Goal: Task Accomplishment & Management: Manage account settings

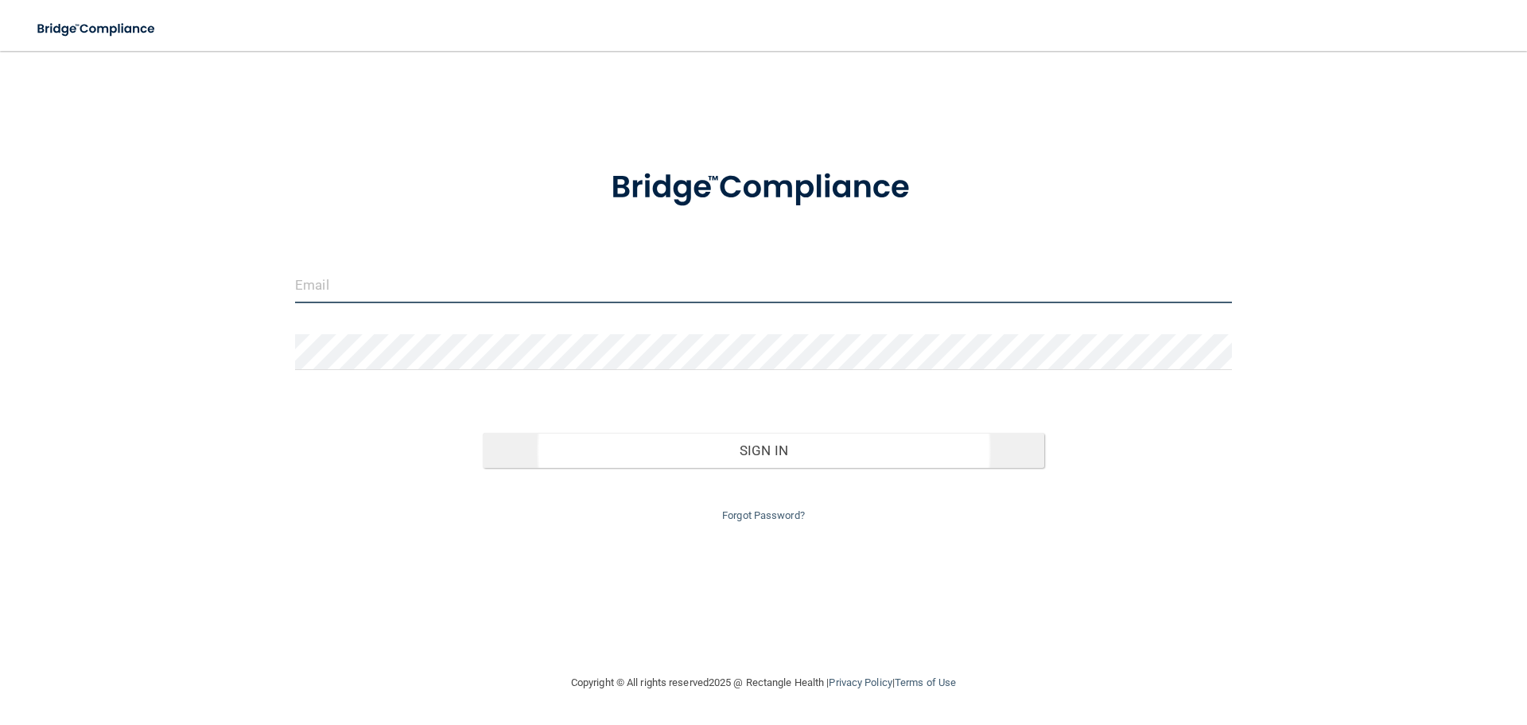
type input "[EMAIL_ADDRESS][DOMAIN_NAME]"
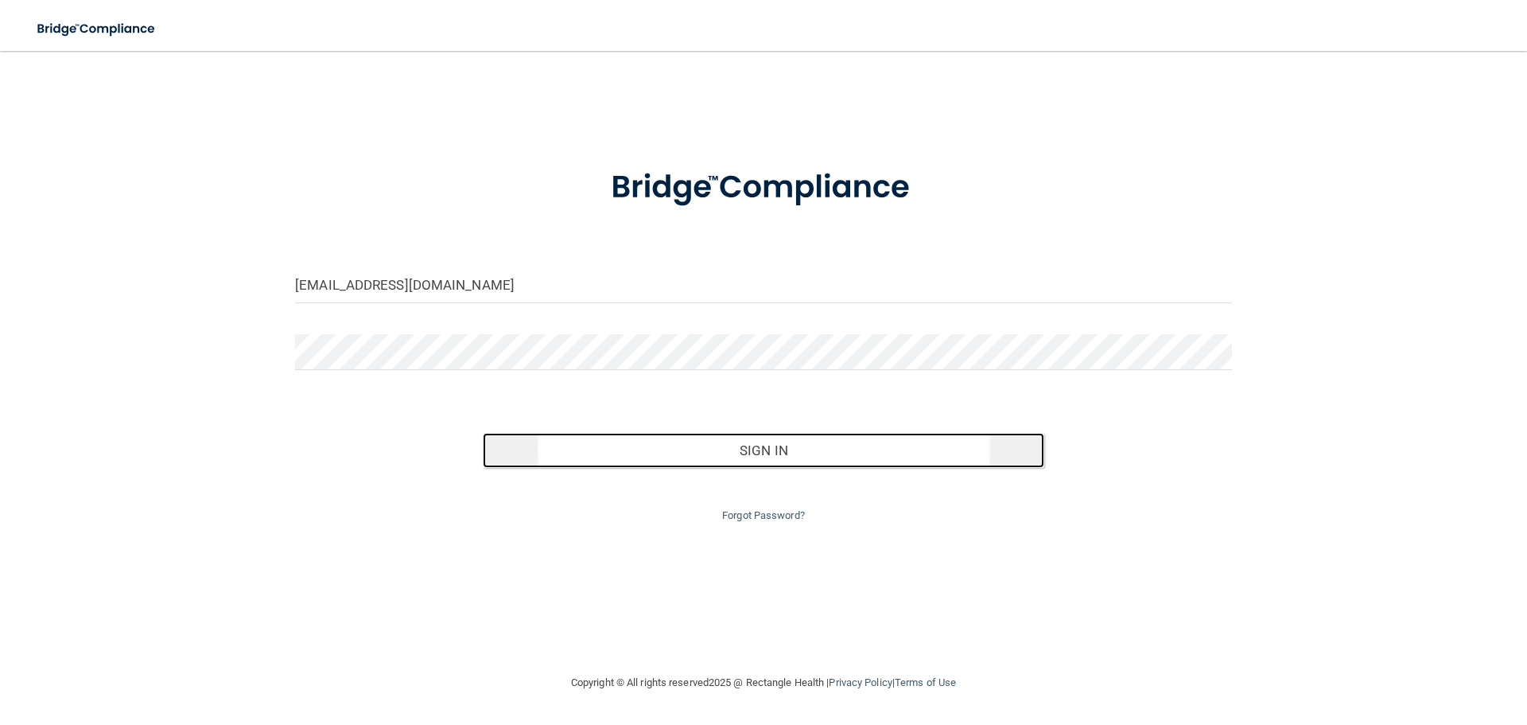
click at [771, 442] on button "Sign In" at bounding box center [764, 450] width 562 height 35
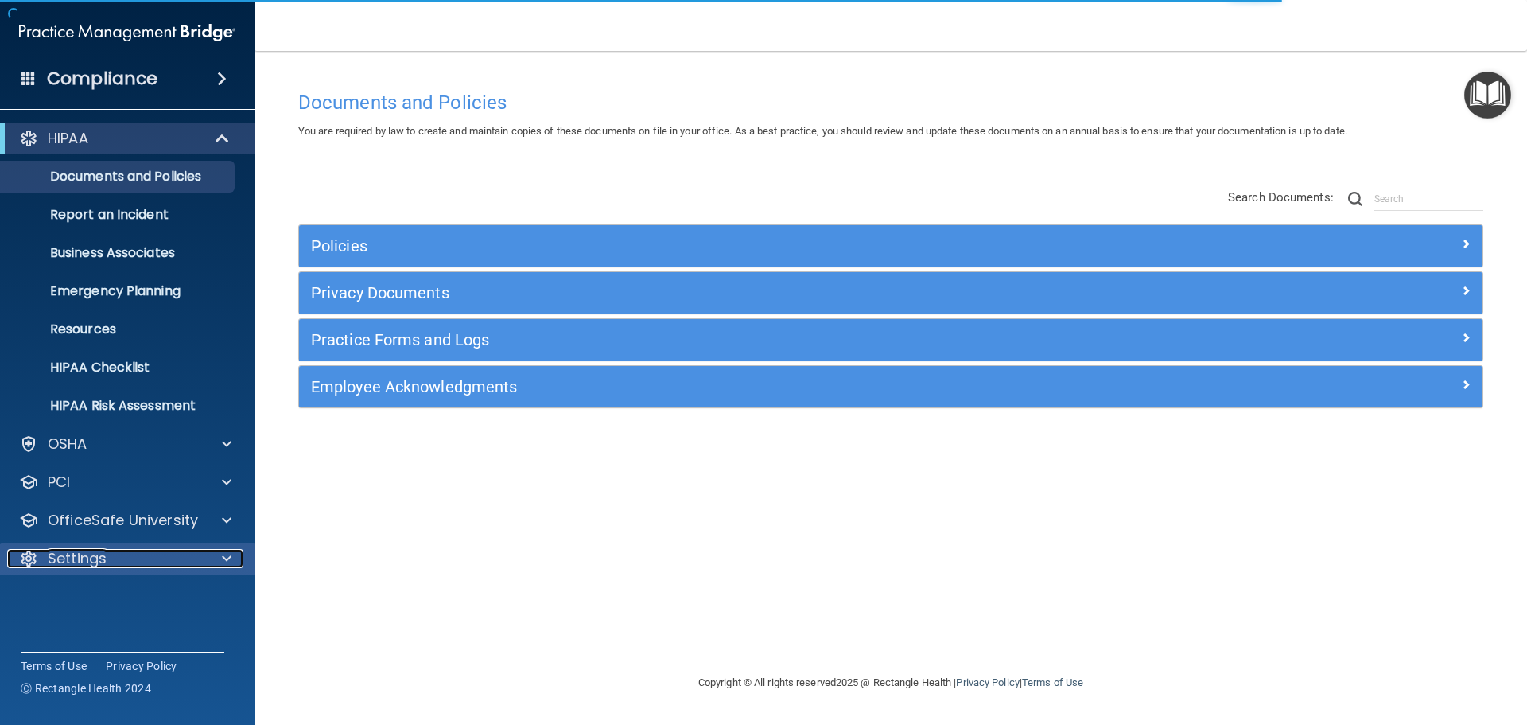
click at [86, 557] on p "Settings" at bounding box center [77, 558] width 59 height 19
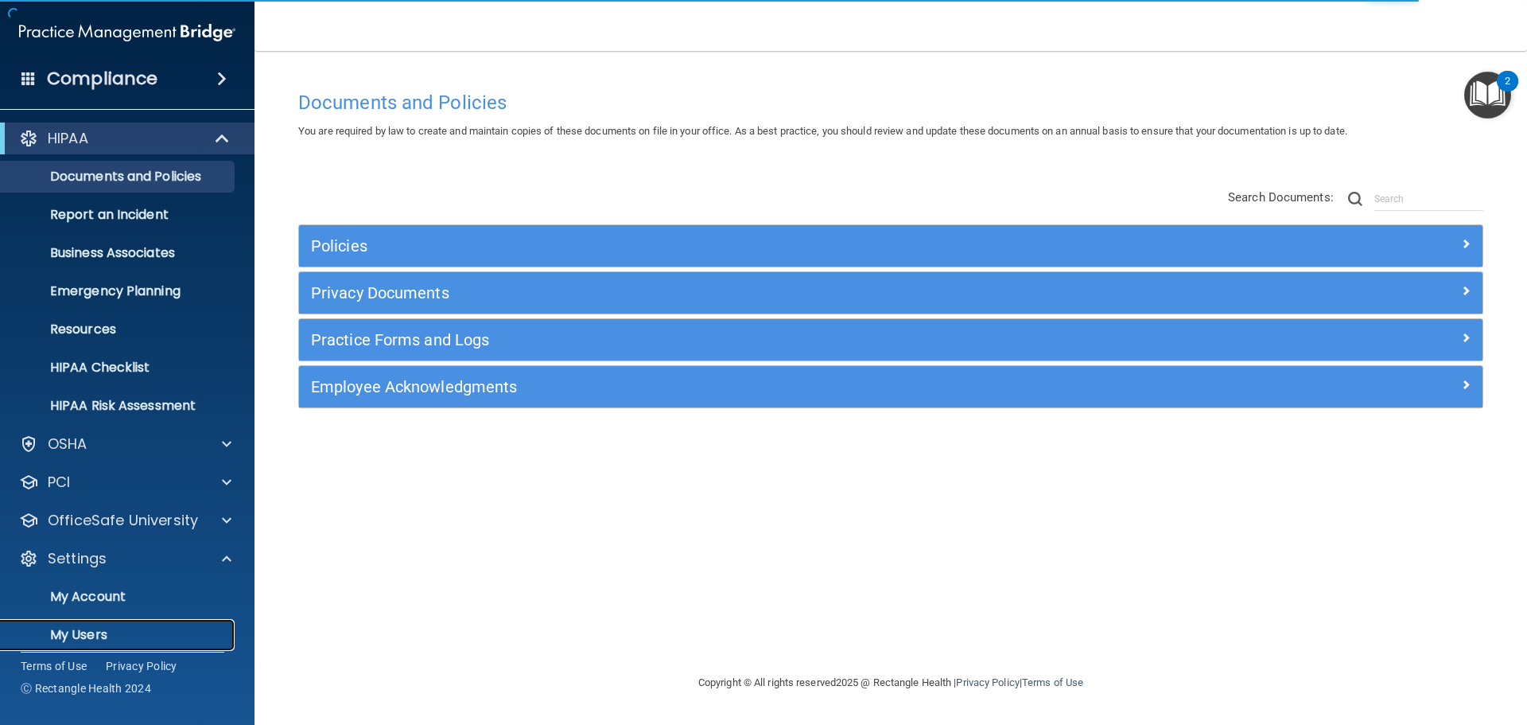
click at [80, 627] on p "My Users" at bounding box center [118, 635] width 217 height 16
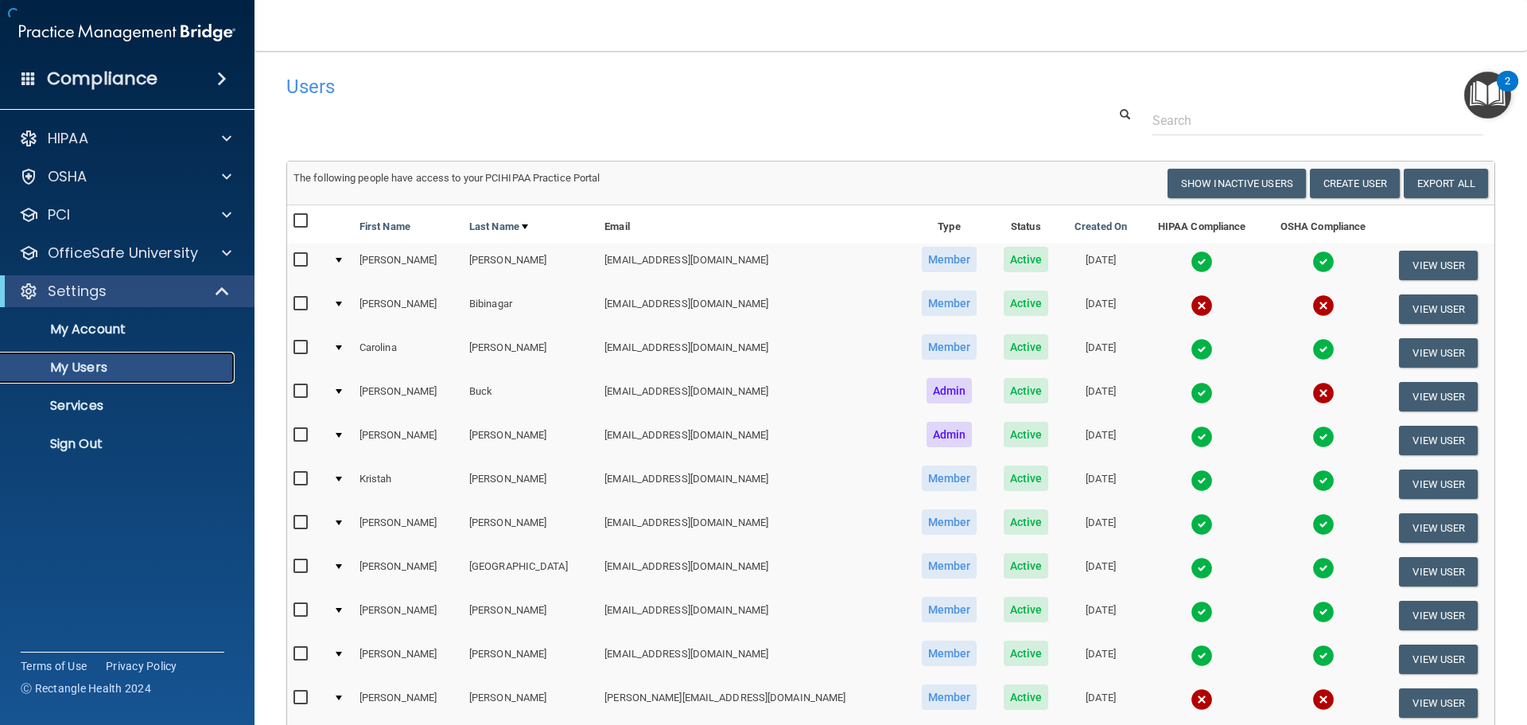
click at [88, 366] on p "My Users" at bounding box center [118, 368] width 217 height 16
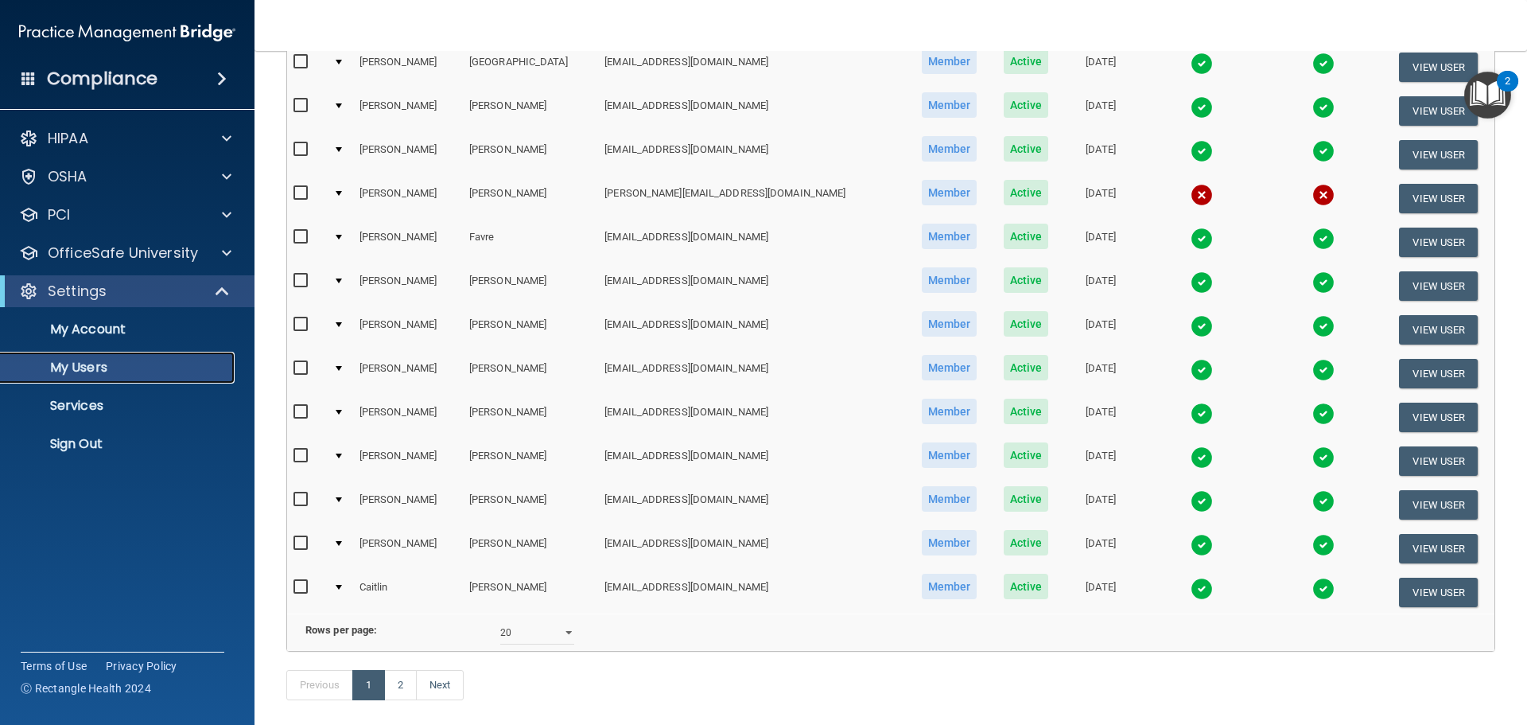
scroll to position [557, 0]
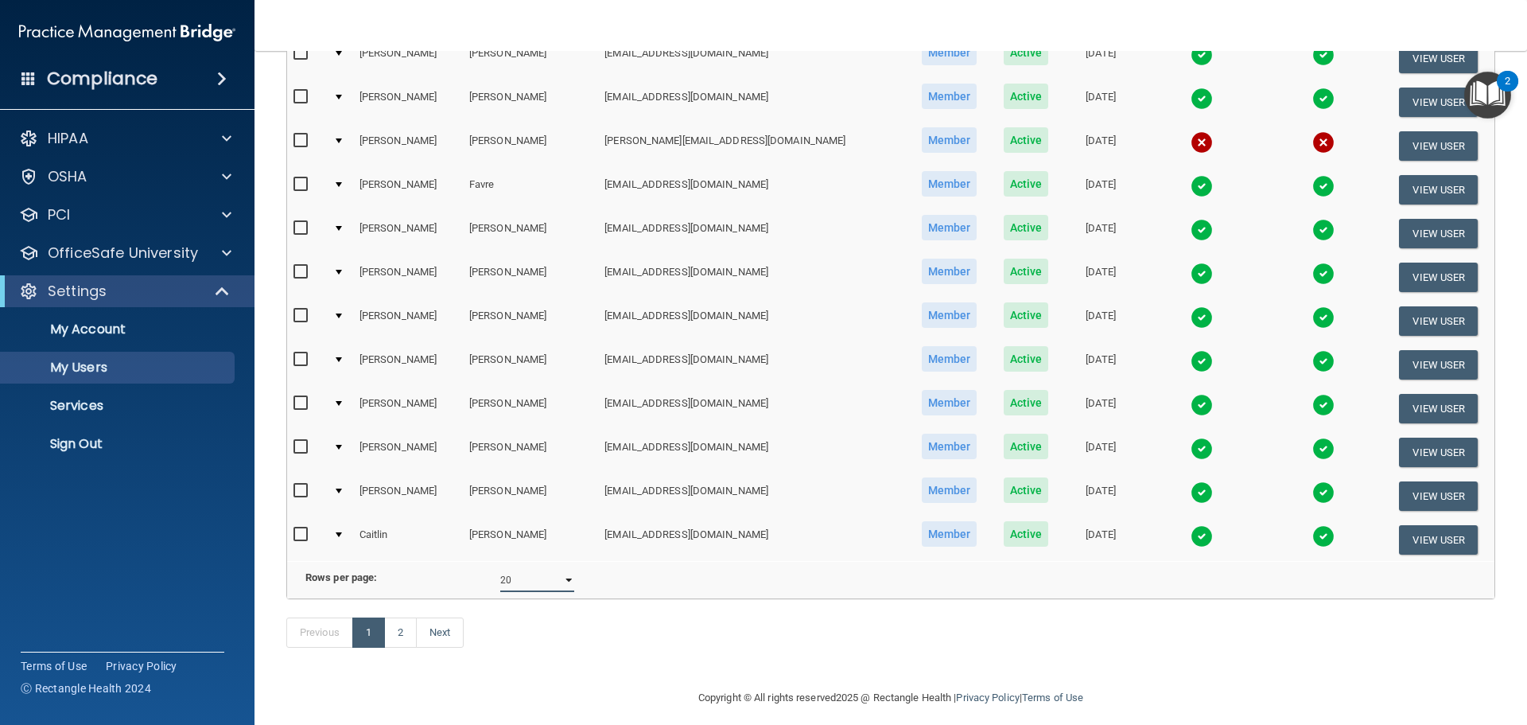
click at [516, 590] on select "10 20 30 40 all" at bounding box center [537, 580] width 74 height 24
select select "37"
click at [500, 580] on select "10 20 30 40 all" at bounding box center [537, 580] width 74 height 24
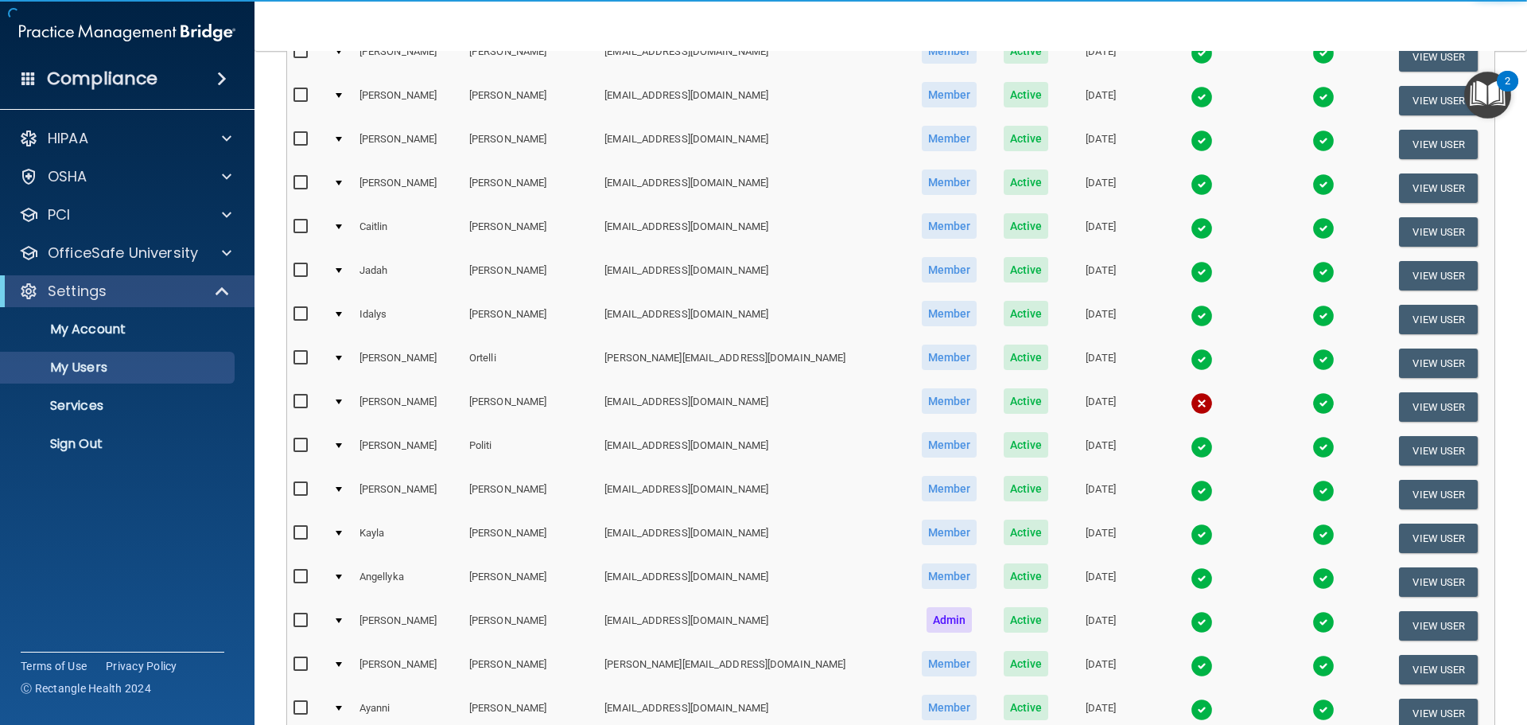
scroll to position [875, 0]
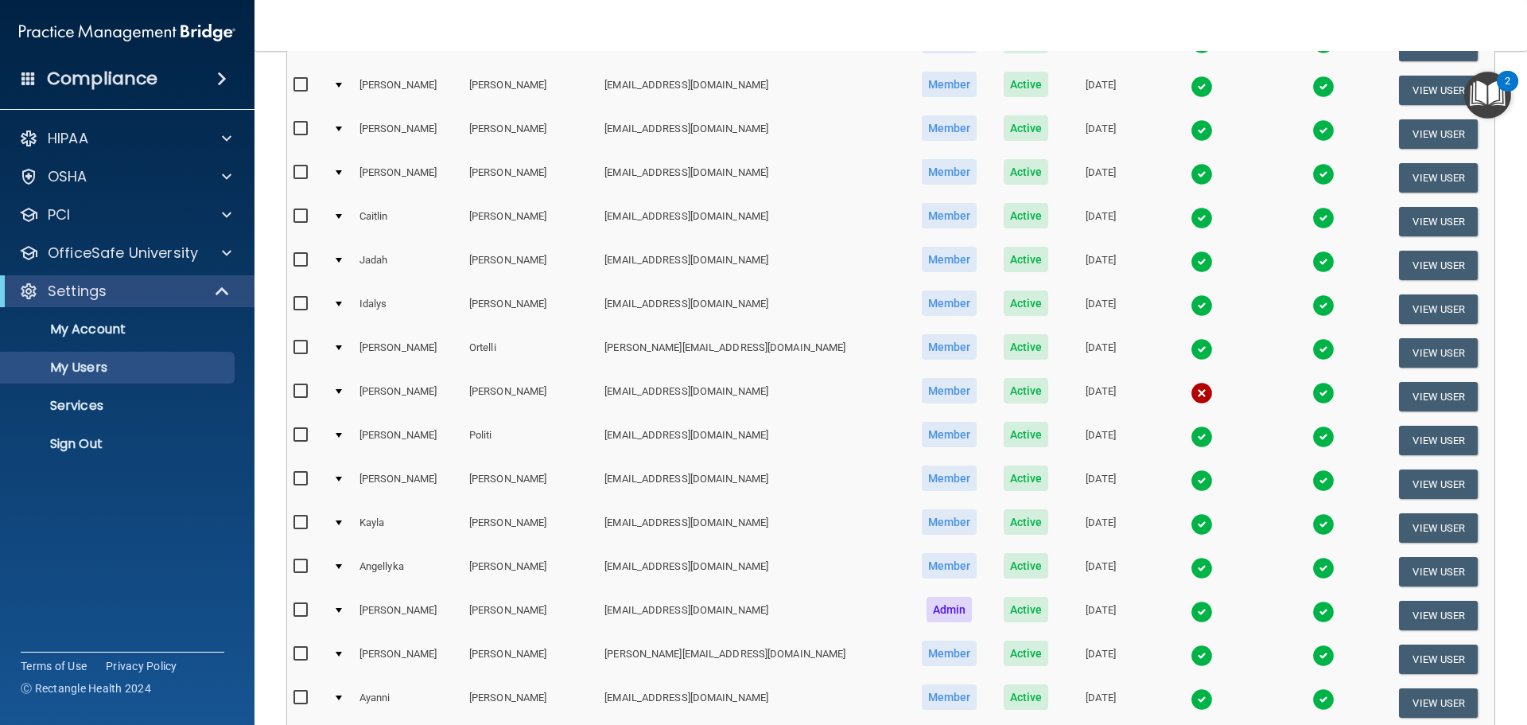
click at [301, 386] on input "checkbox" at bounding box center [303, 391] width 18 height 13
checkbox input "true"
click at [1404, 391] on button "View User" at bounding box center [1438, 395] width 79 height 29
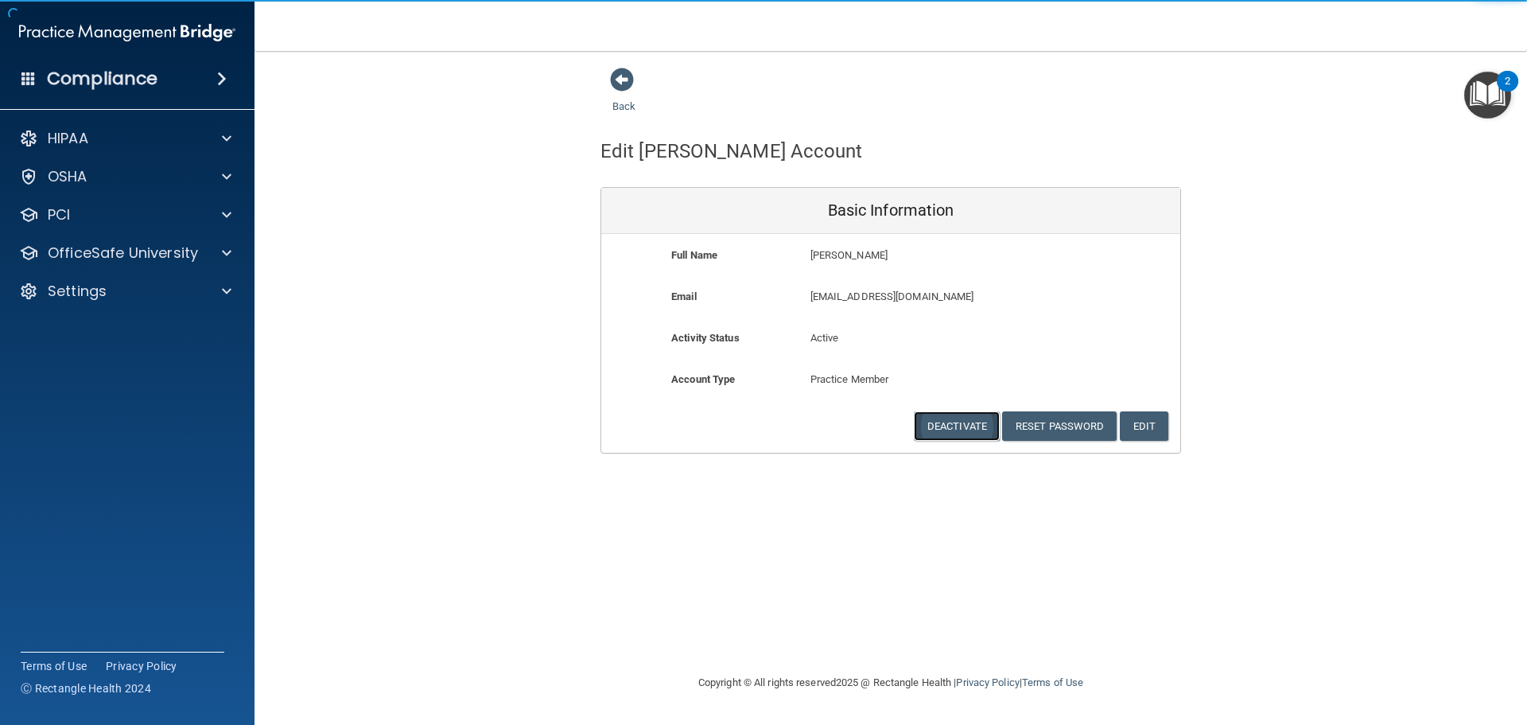
click at [976, 434] on button "Deactivate" at bounding box center [957, 425] width 86 height 29
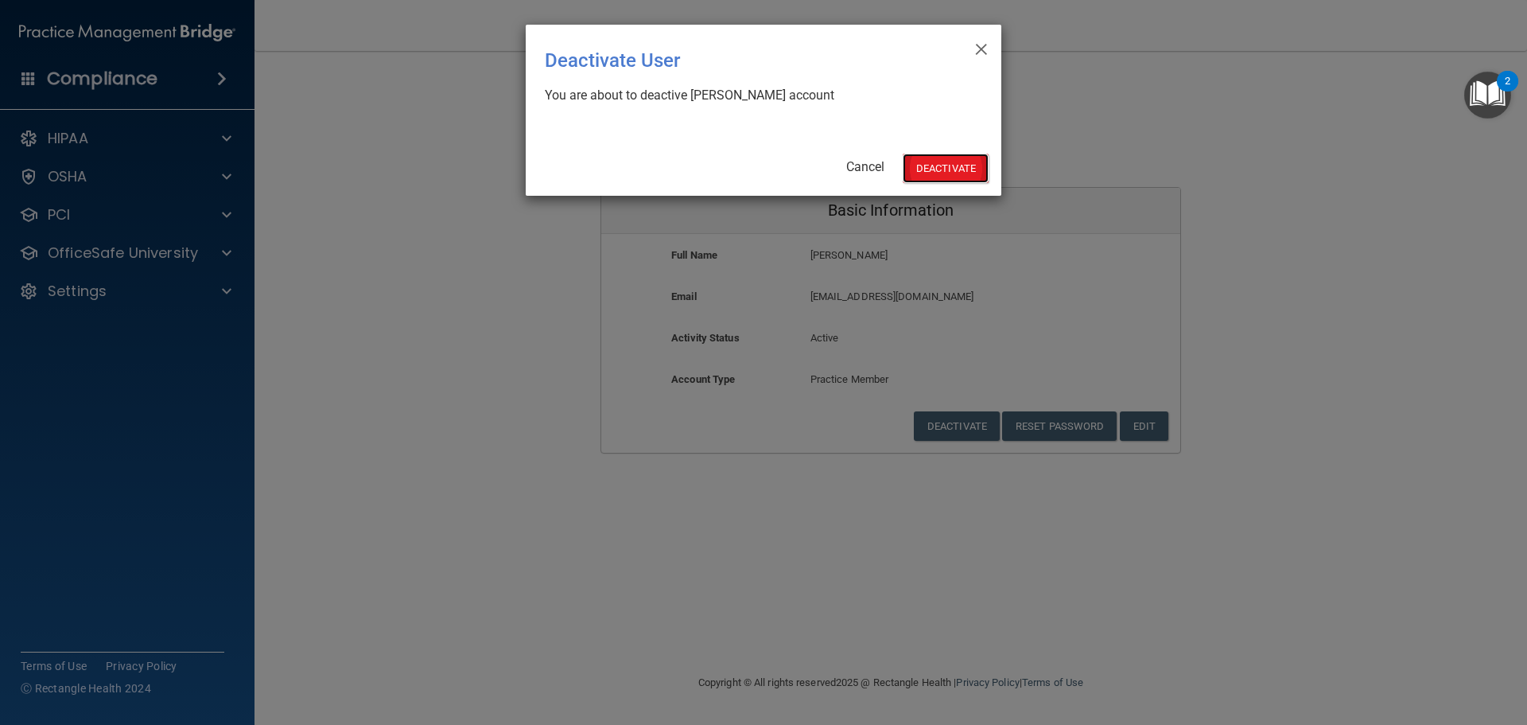
click at [939, 167] on button "Deactivate" at bounding box center [946, 168] width 86 height 29
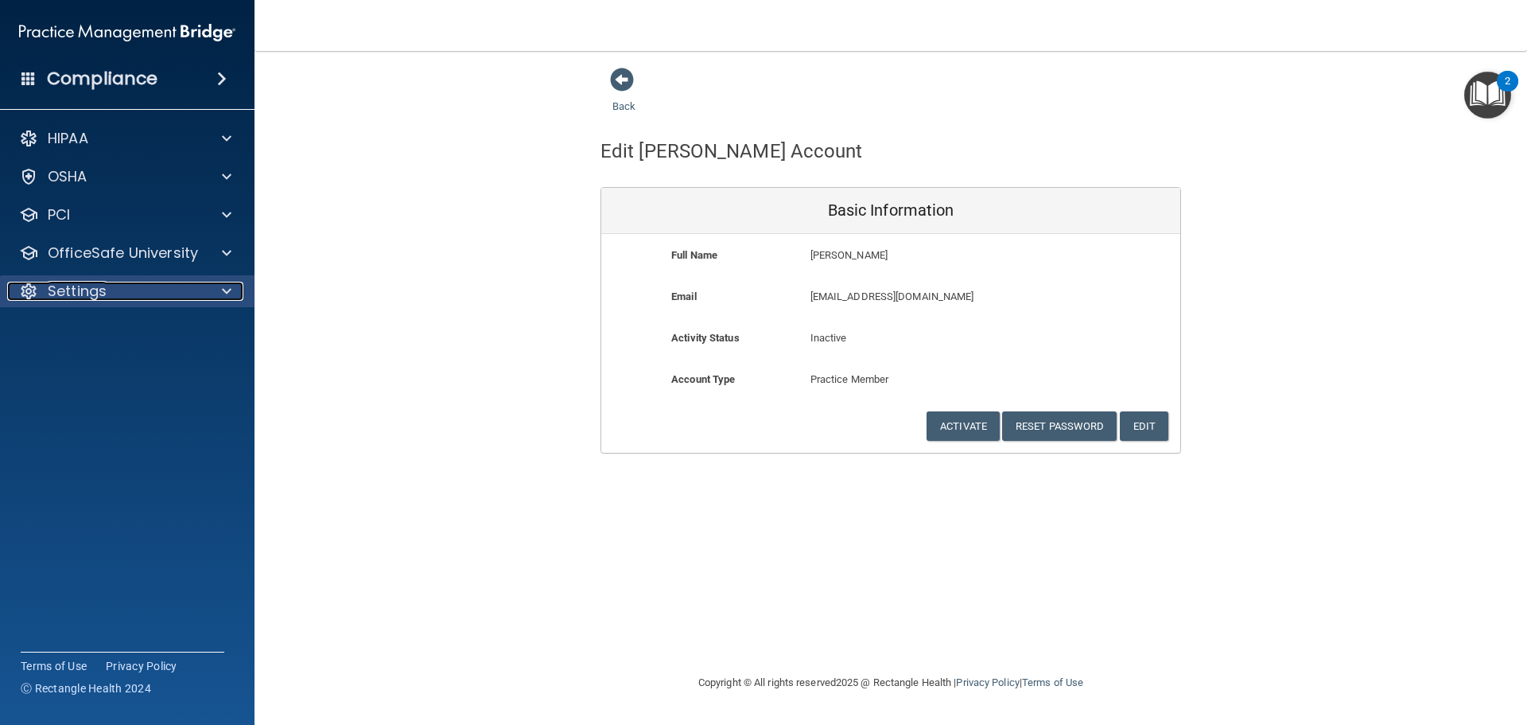
click at [93, 300] on p "Settings" at bounding box center [77, 291] width 59 height 19
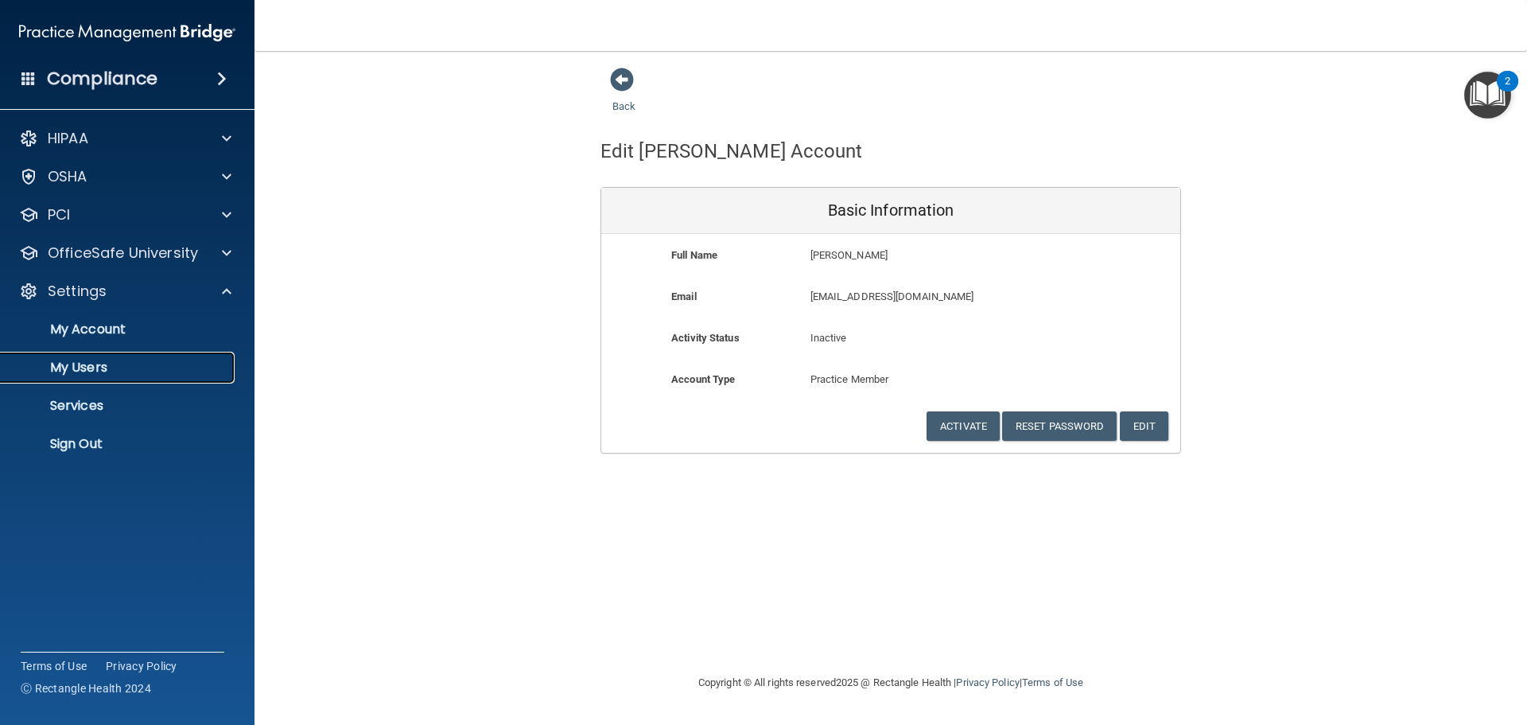
click at [91, 365] on p "My Users" at bounding box center [118, 368] width 217 height 16
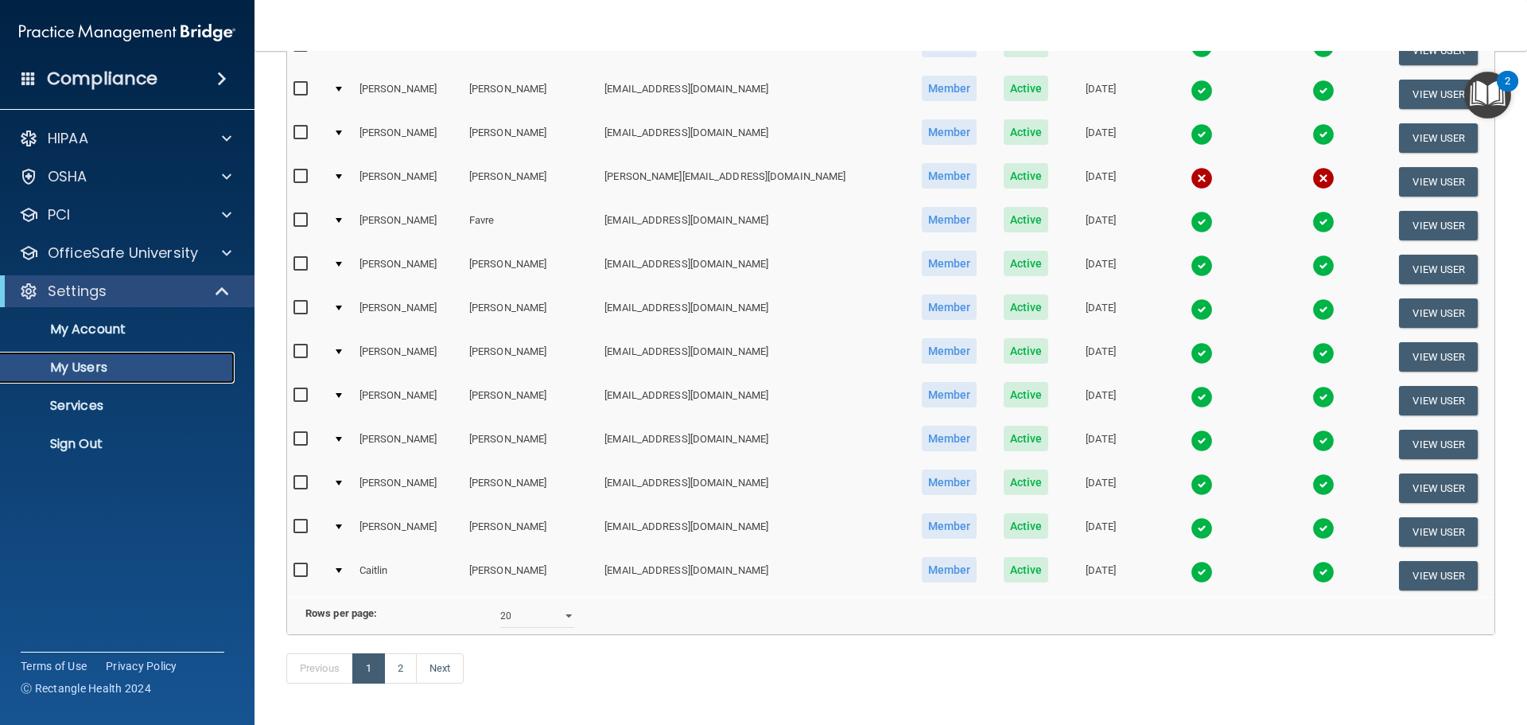
scroll to position [557, 0]
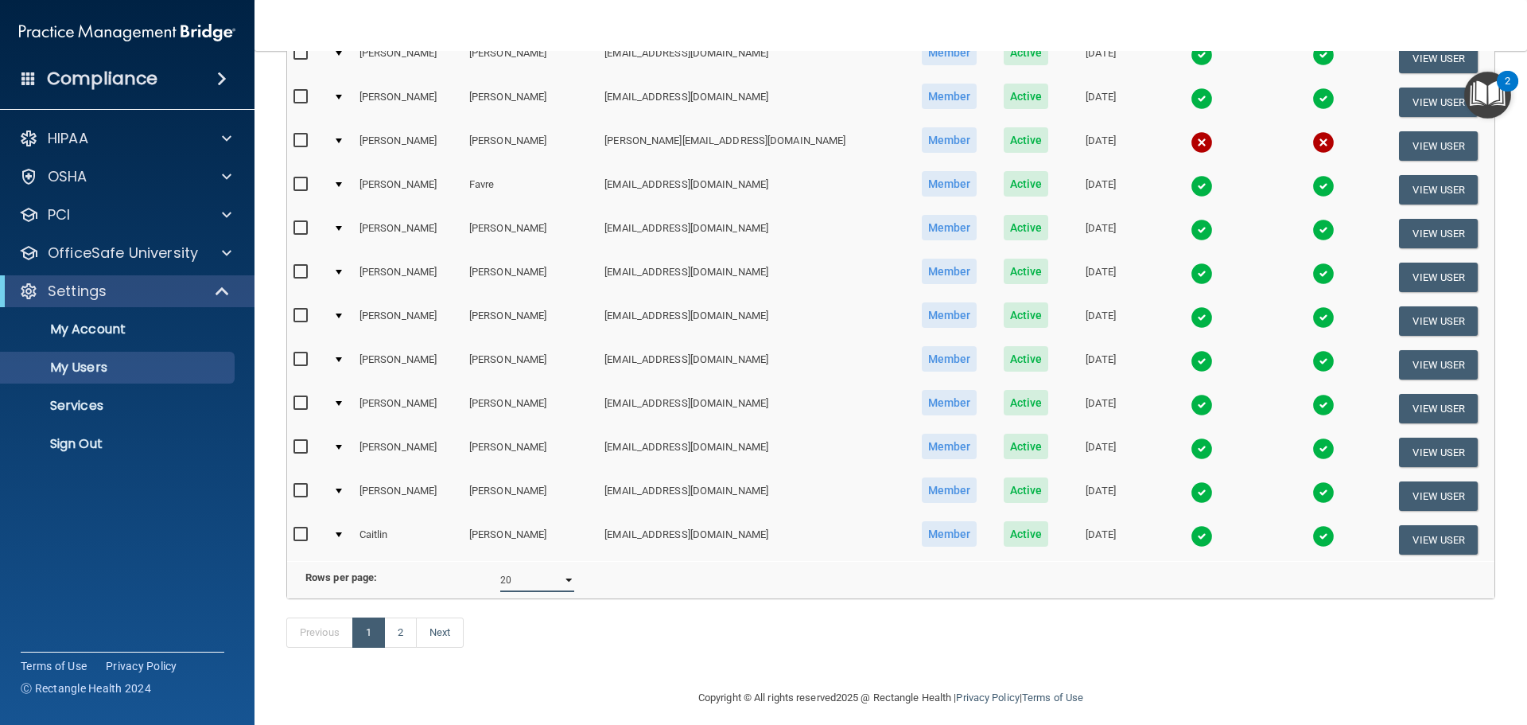
click at [527, 592] on select "10 20 30 40 all" at bounding box center [537, 580] width 74 height 24
select select "36"
click at [500, 580] on select "10 20 30 40 all" at bounding box center [537, 580] width 74 height 24
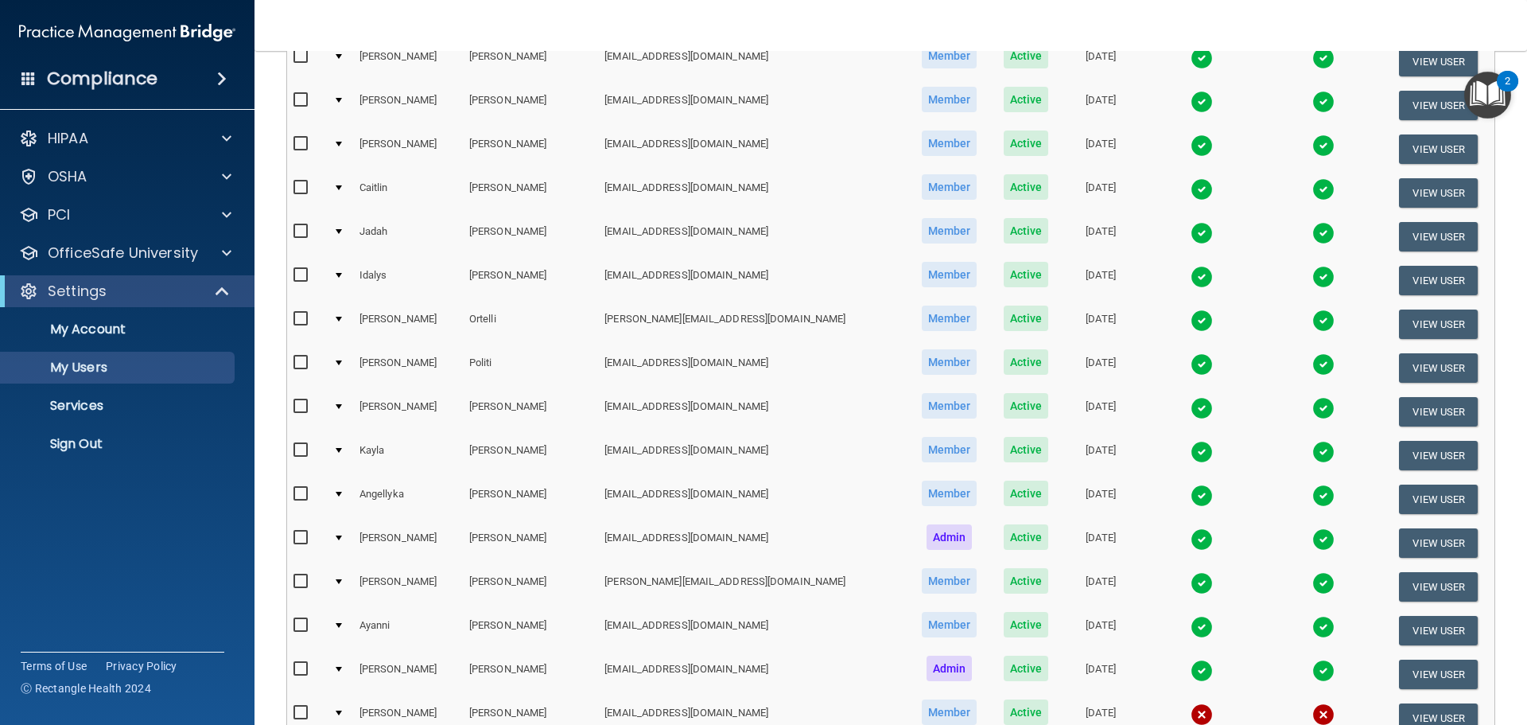
scroll to position [875, 0]
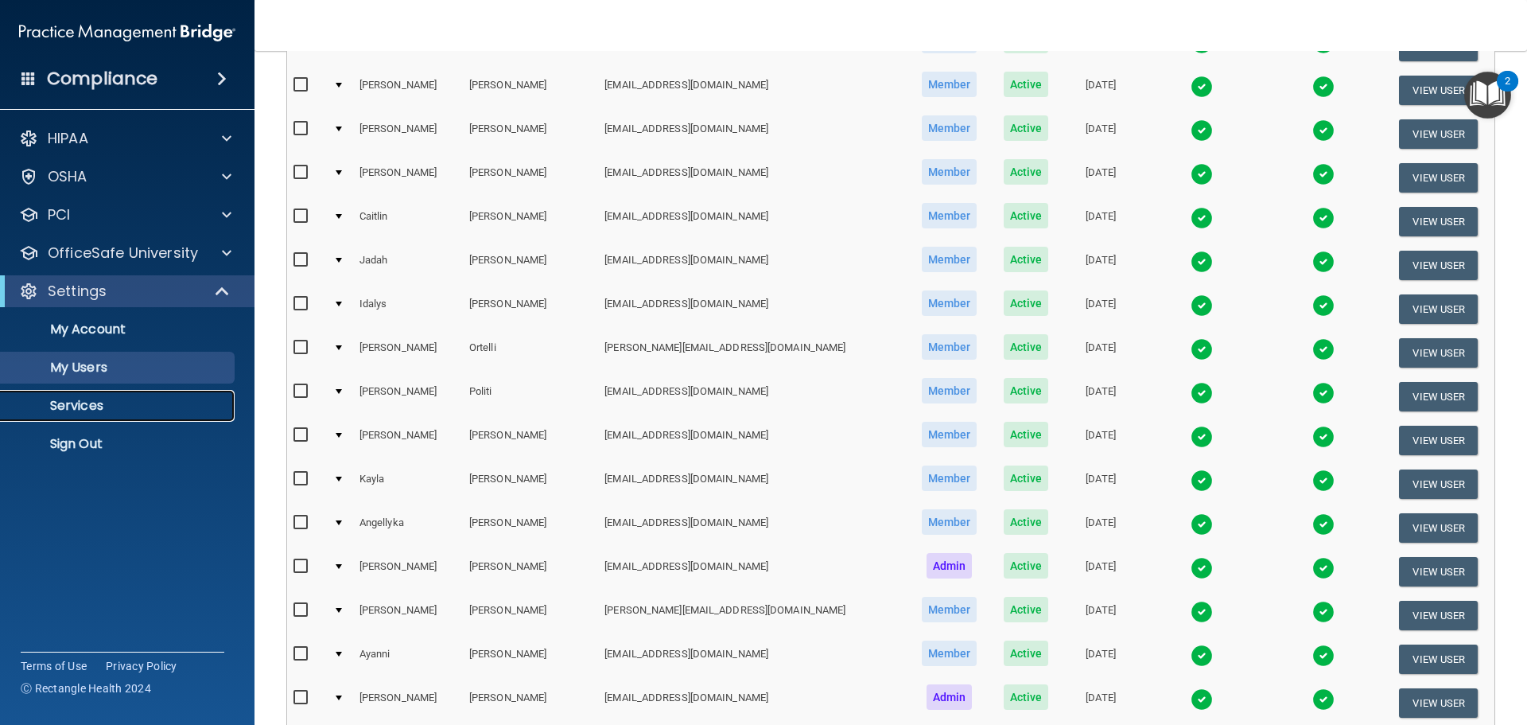
click at [87, 405] on p "Services" at bounding box center [118, 406] width 217 height 16
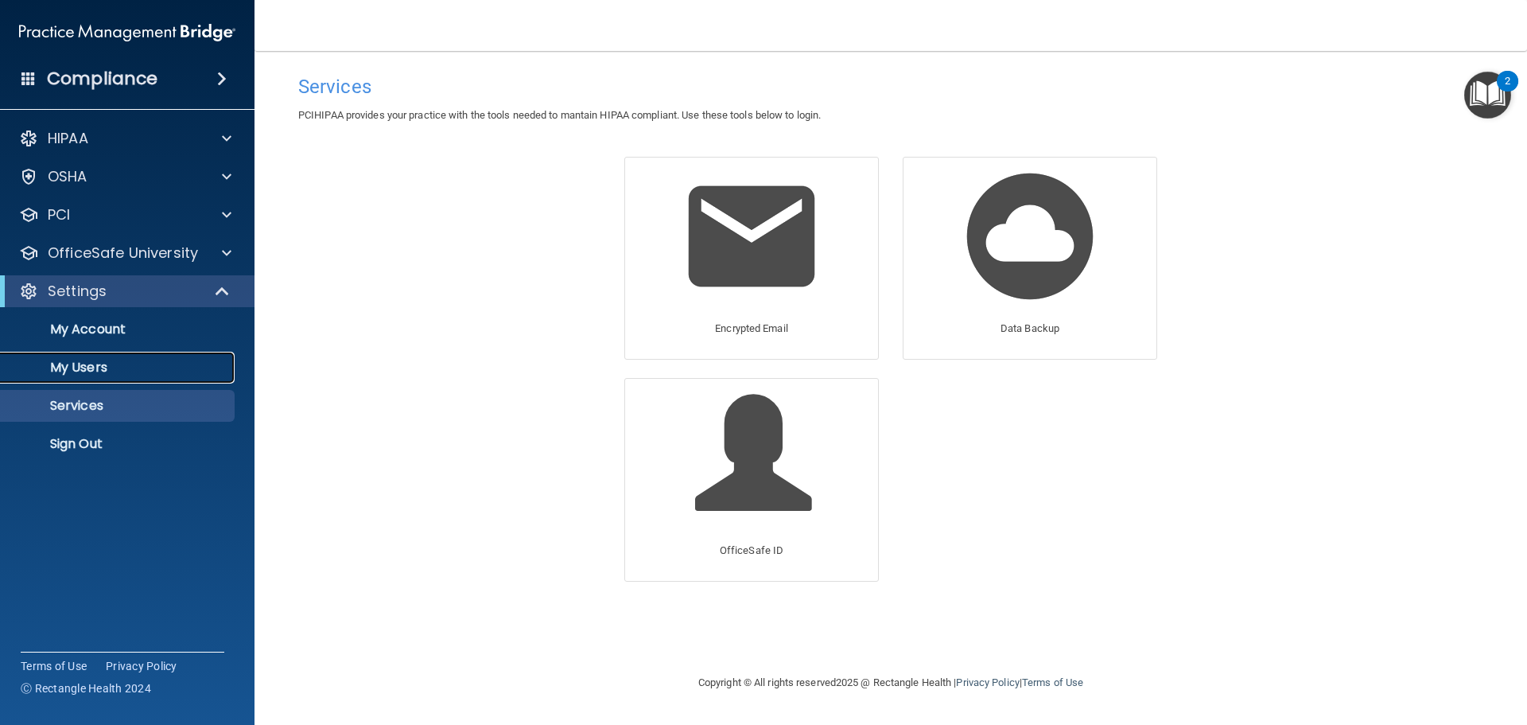
click at [101, 375] on p "My Users" at bounding box center [118, 368] width 217 height 16
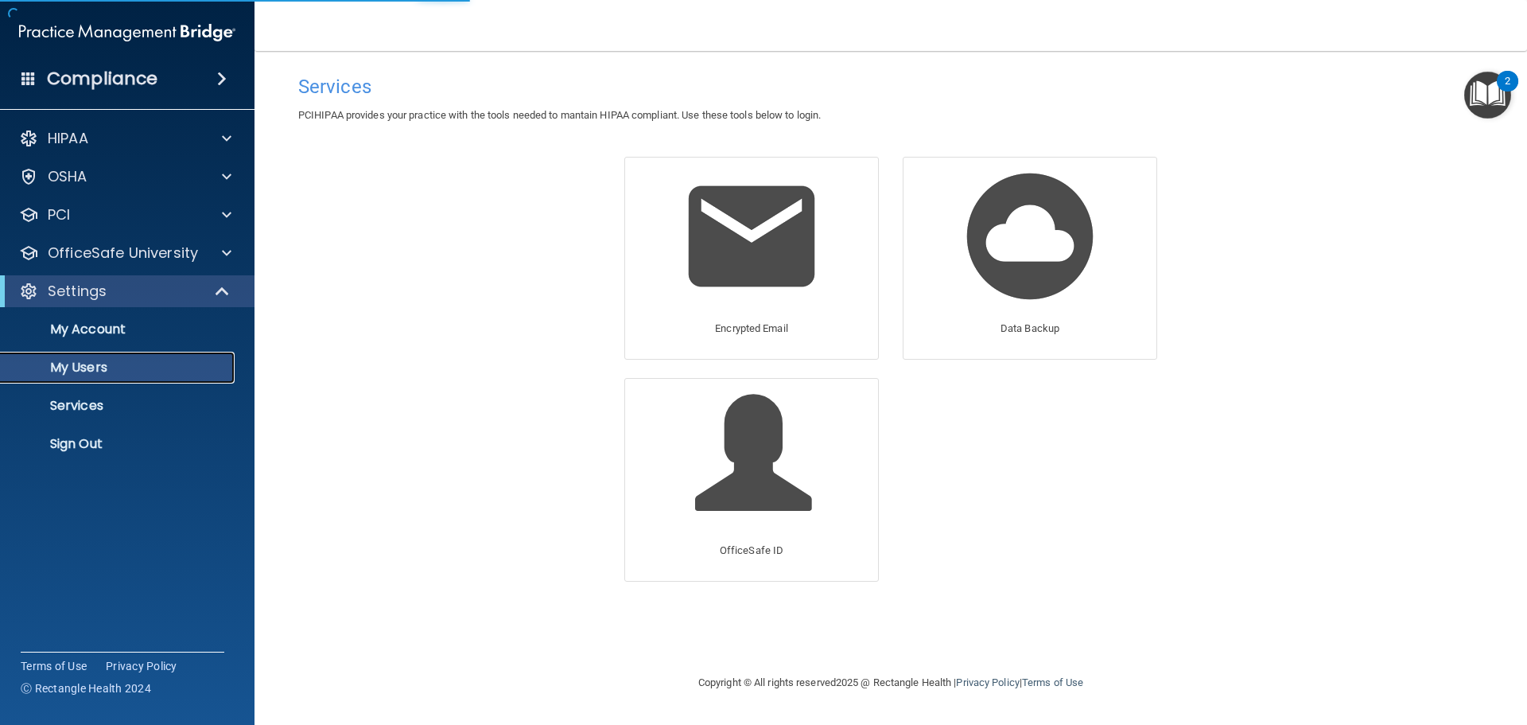
select select "20"
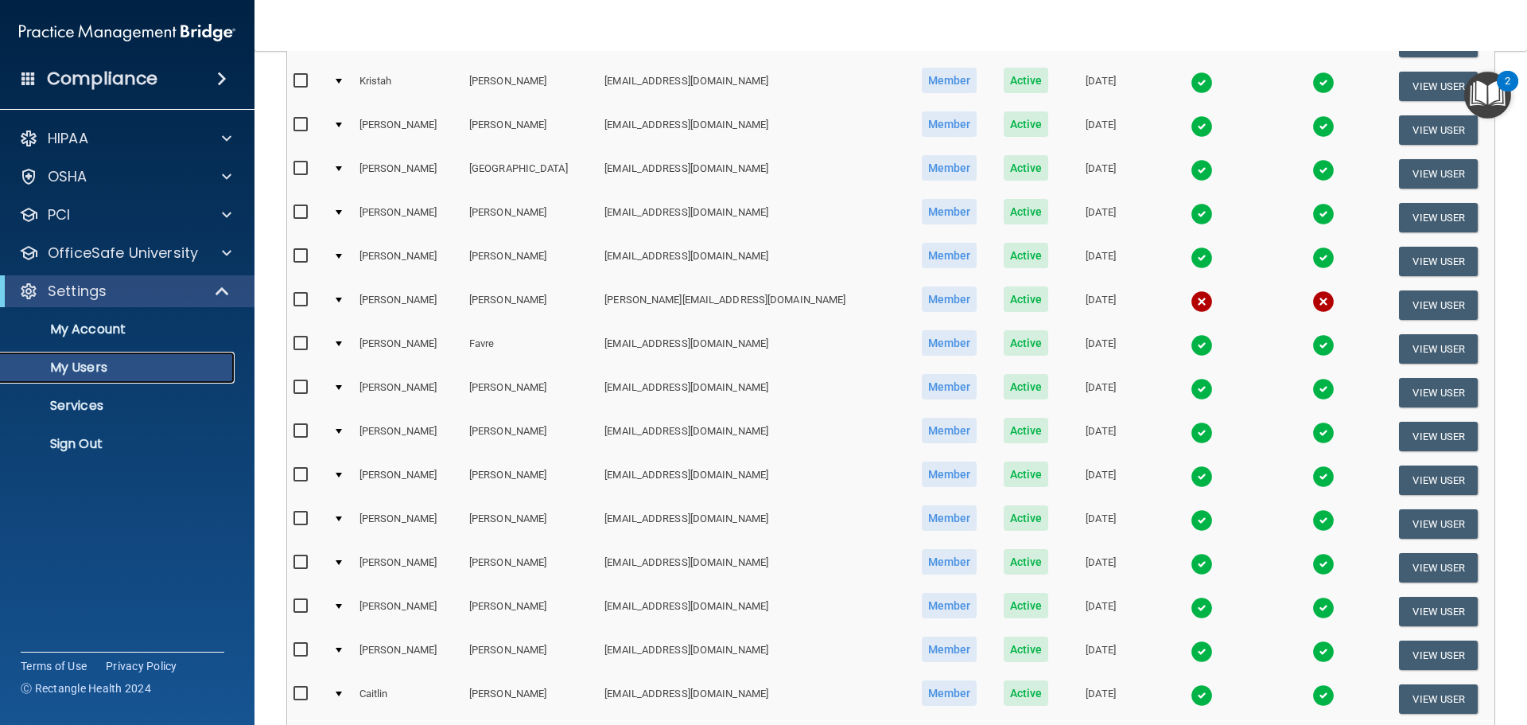
scroll to position [477, 0]
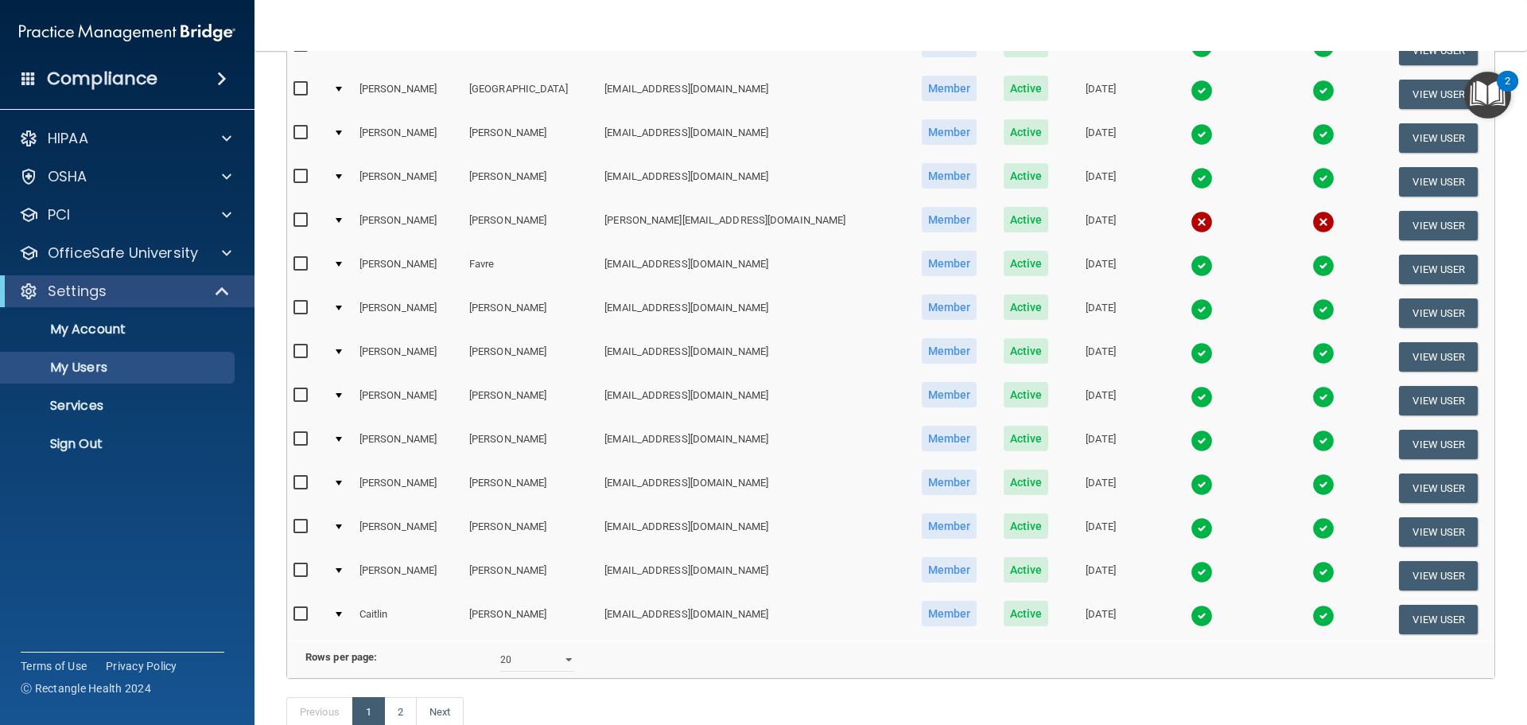
click at [348, 216] on td at bounding box center [340, 226] width 26 height 44
click at [341, 220] on div at bounding box center [339, 220] width 6 height 5
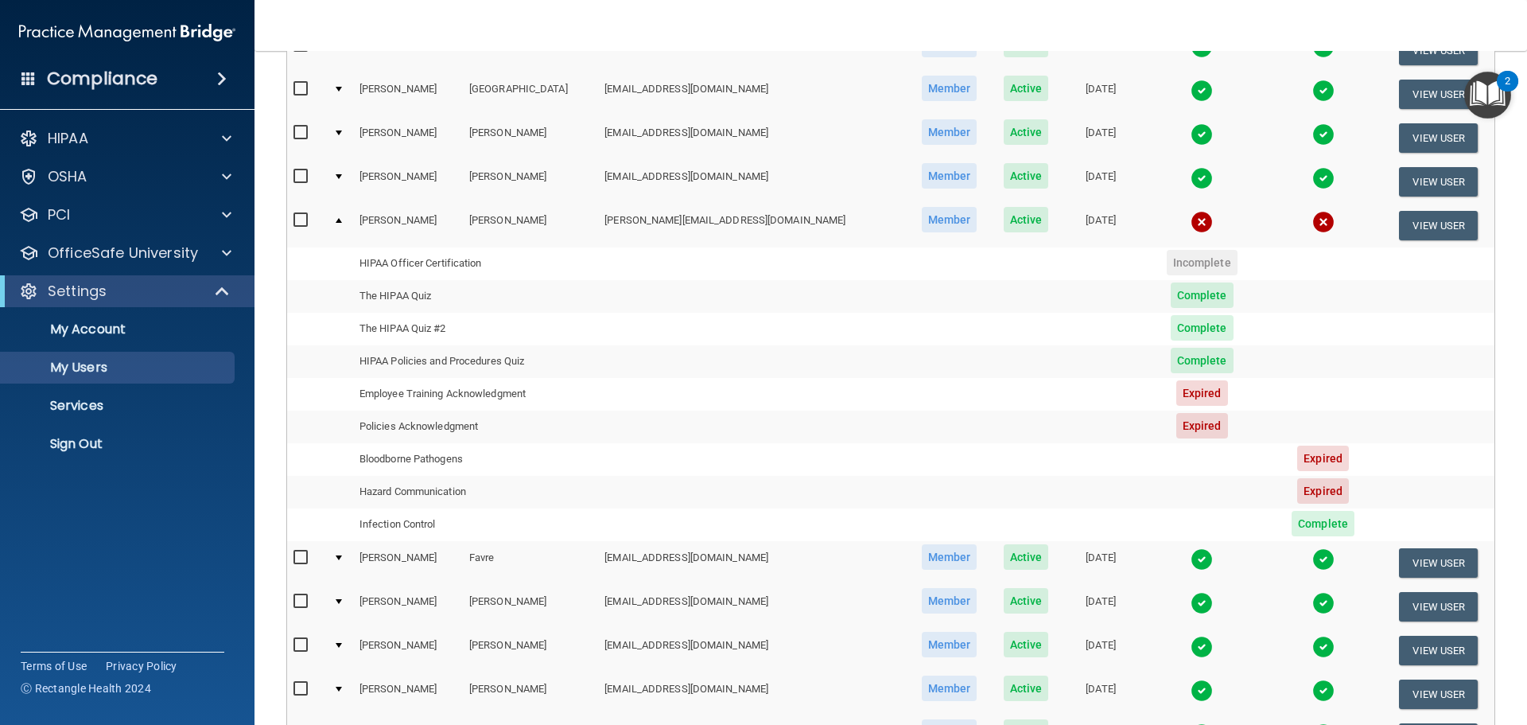
click at [1176, 399] on span "Expired" at bounding box center [1202, 392] width 52 height 25
click at [299, 222] on input "checkbox" at bounding box center [303, 220] width 18 height 13
checkbox input "true"
click at [1429, 217] on button "View User" at bounding box center [1438, 225] width 79 height 29
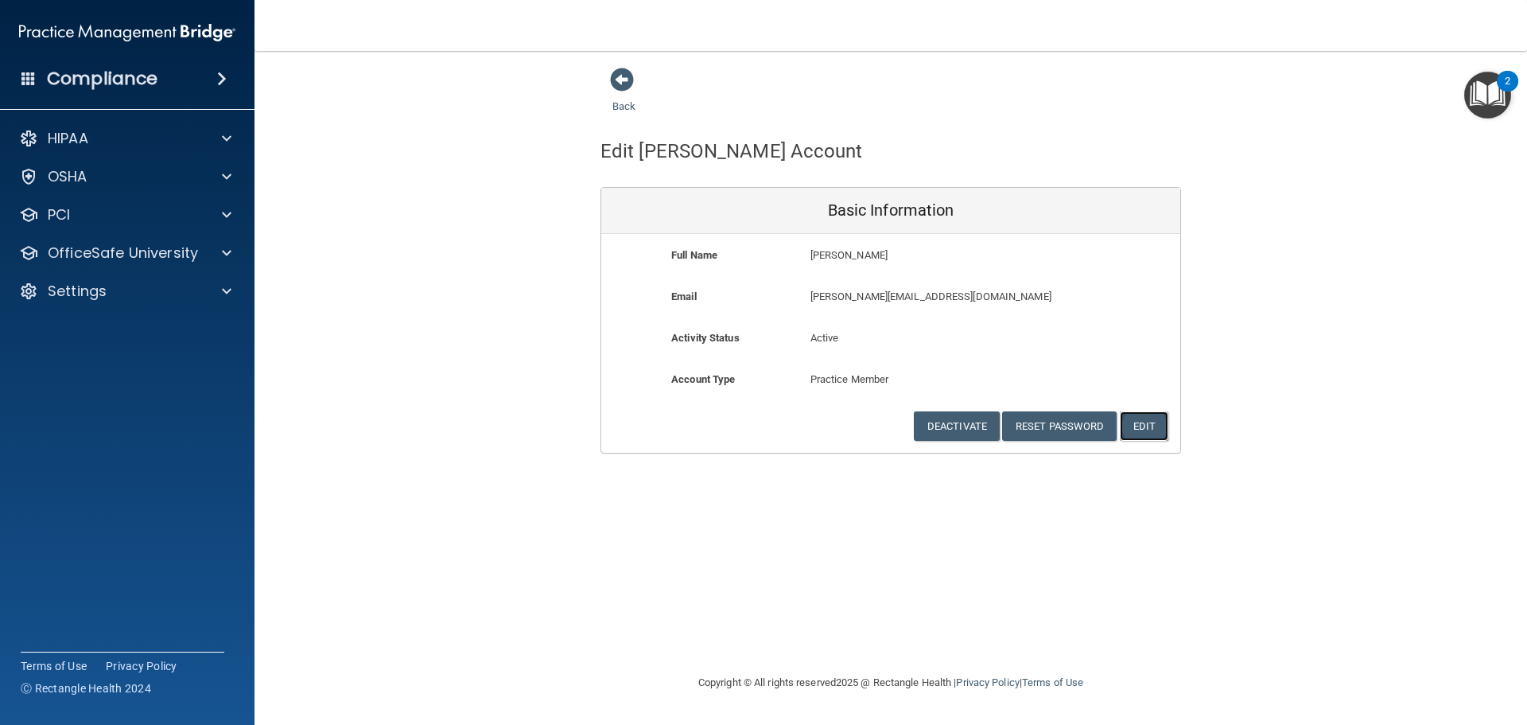
click at [1151, 433] on button "Edit" at bounding box center [1144, 425] width 49 height 29
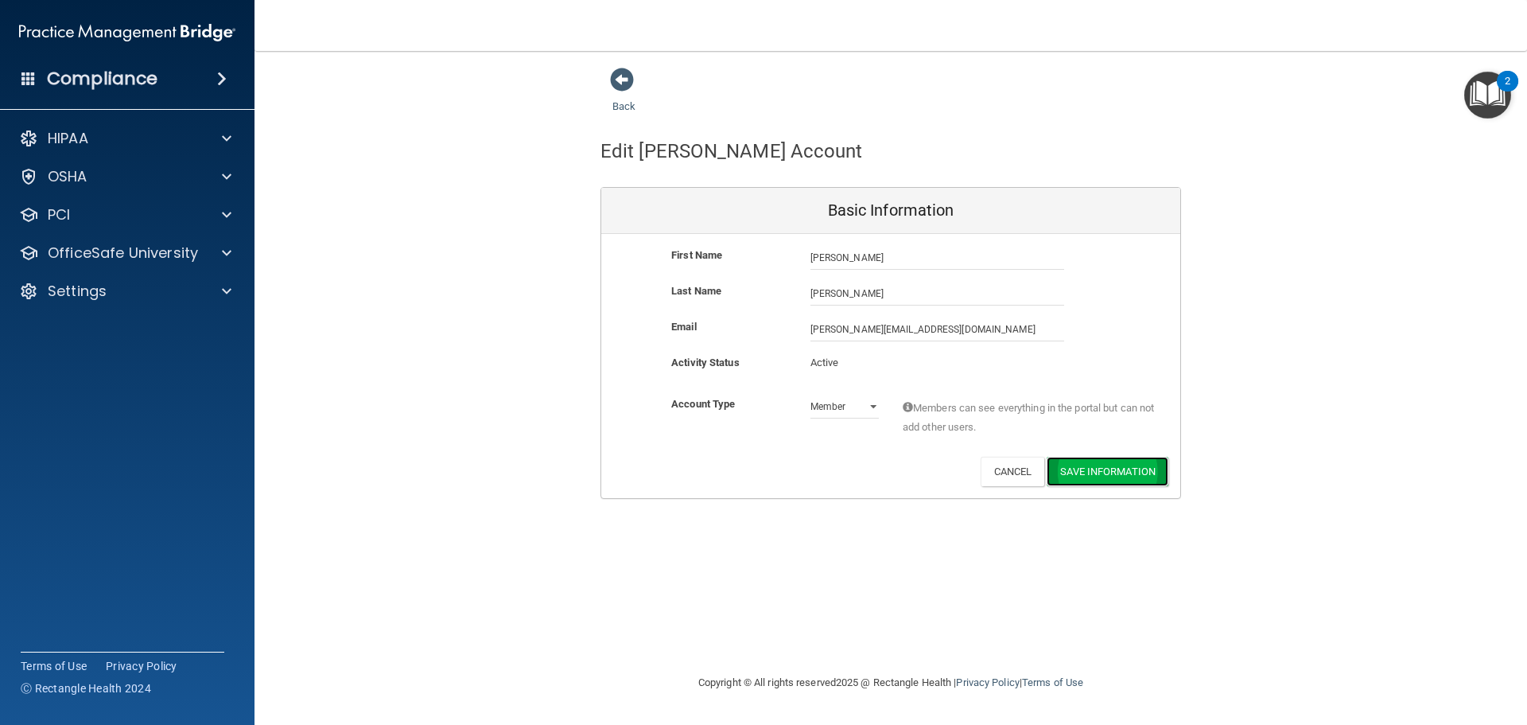
click at [1079, 477] on button "Save Information" at bounding box center [1108, 471] width 122 height 29
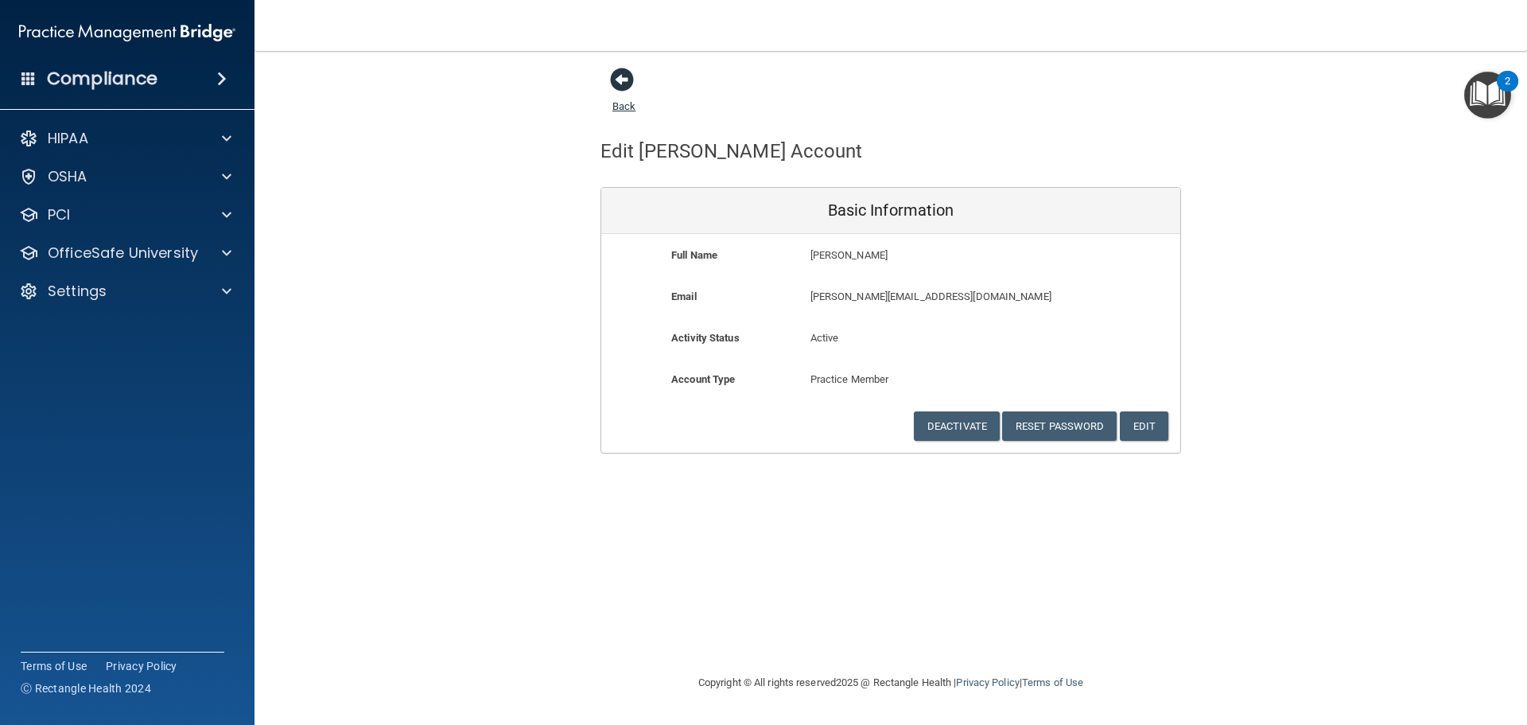
click at [616, 80] on span at bounding box center [622, 80] width 24 height 24
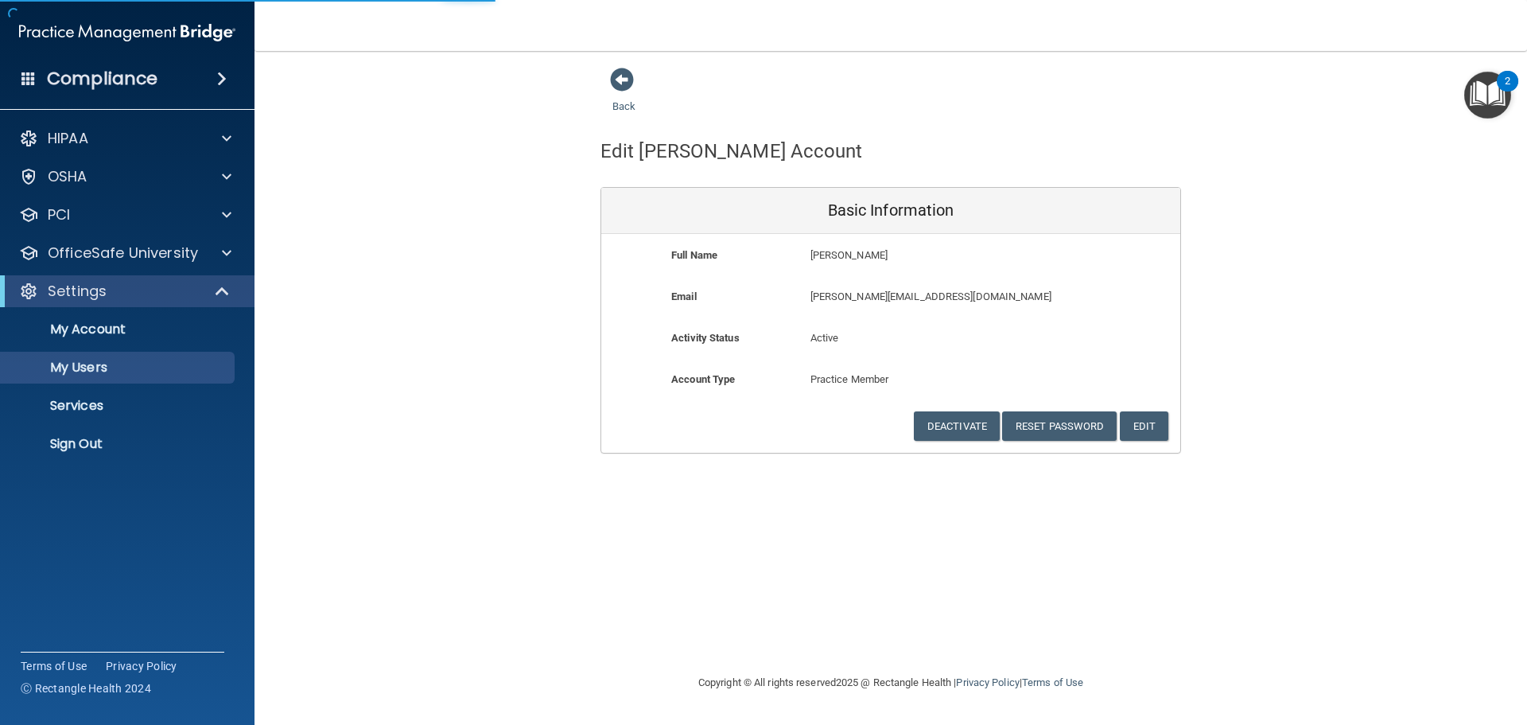
select select "20"
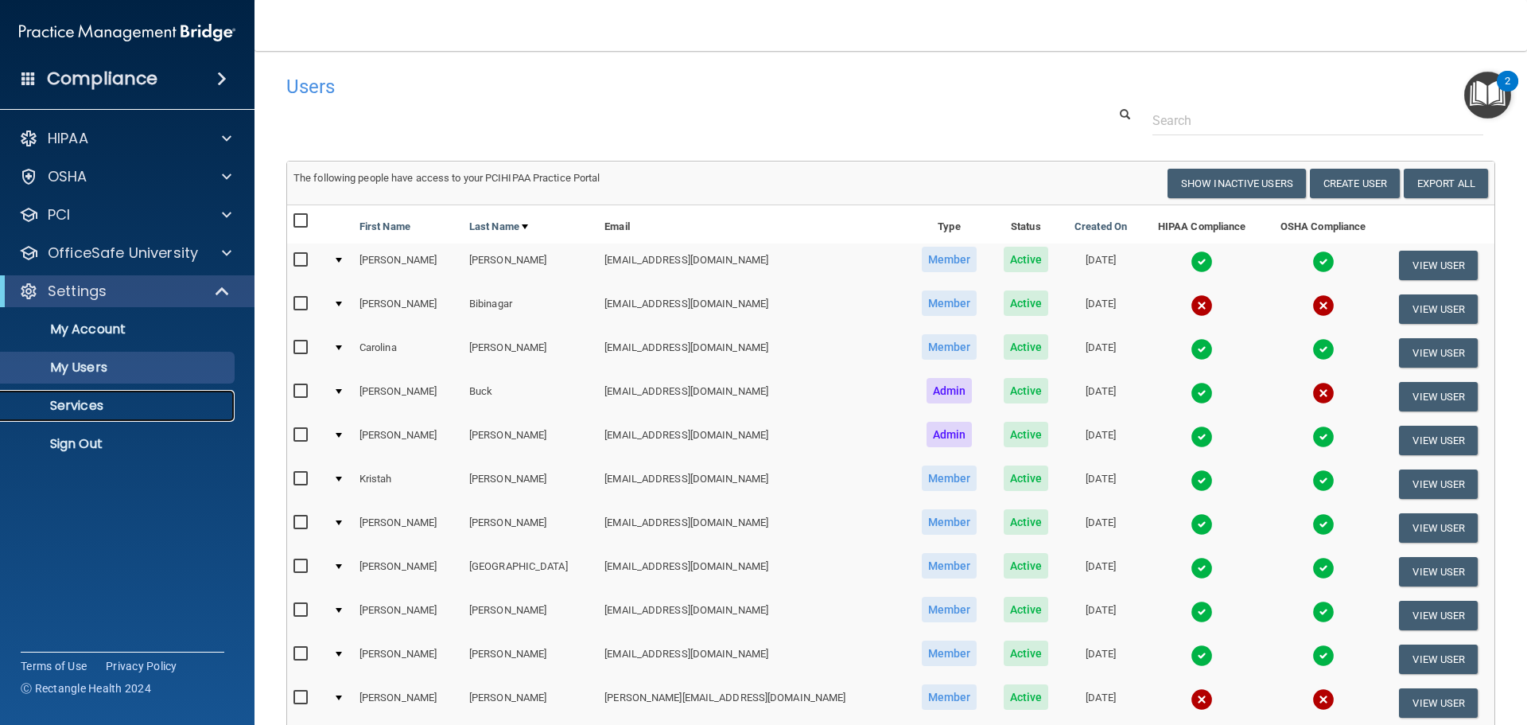
click at [76, 410] on p "Services" at bounding box center [118, 406] width 217 height 16
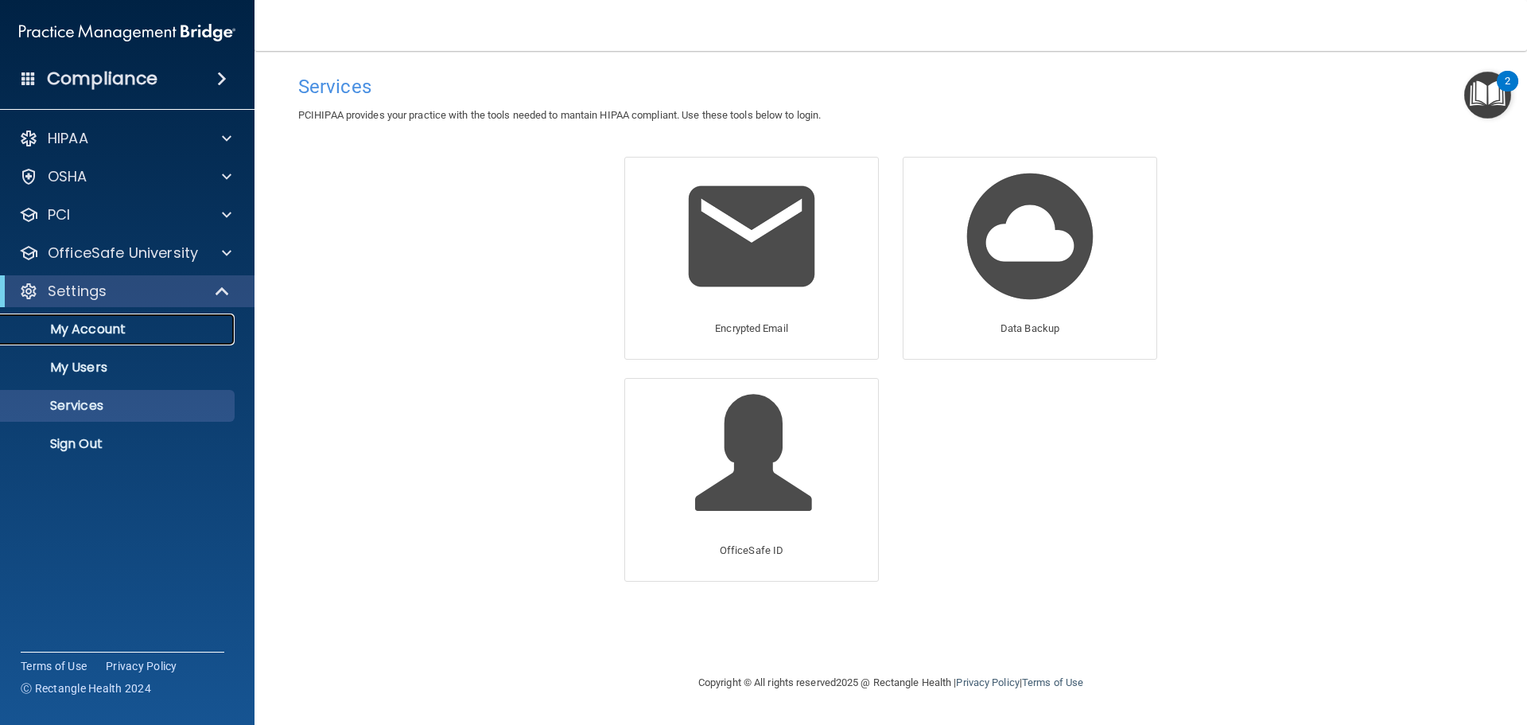
click at [91, 327] on p "My Account" at bounding box center [118, 329] width 217 height 16
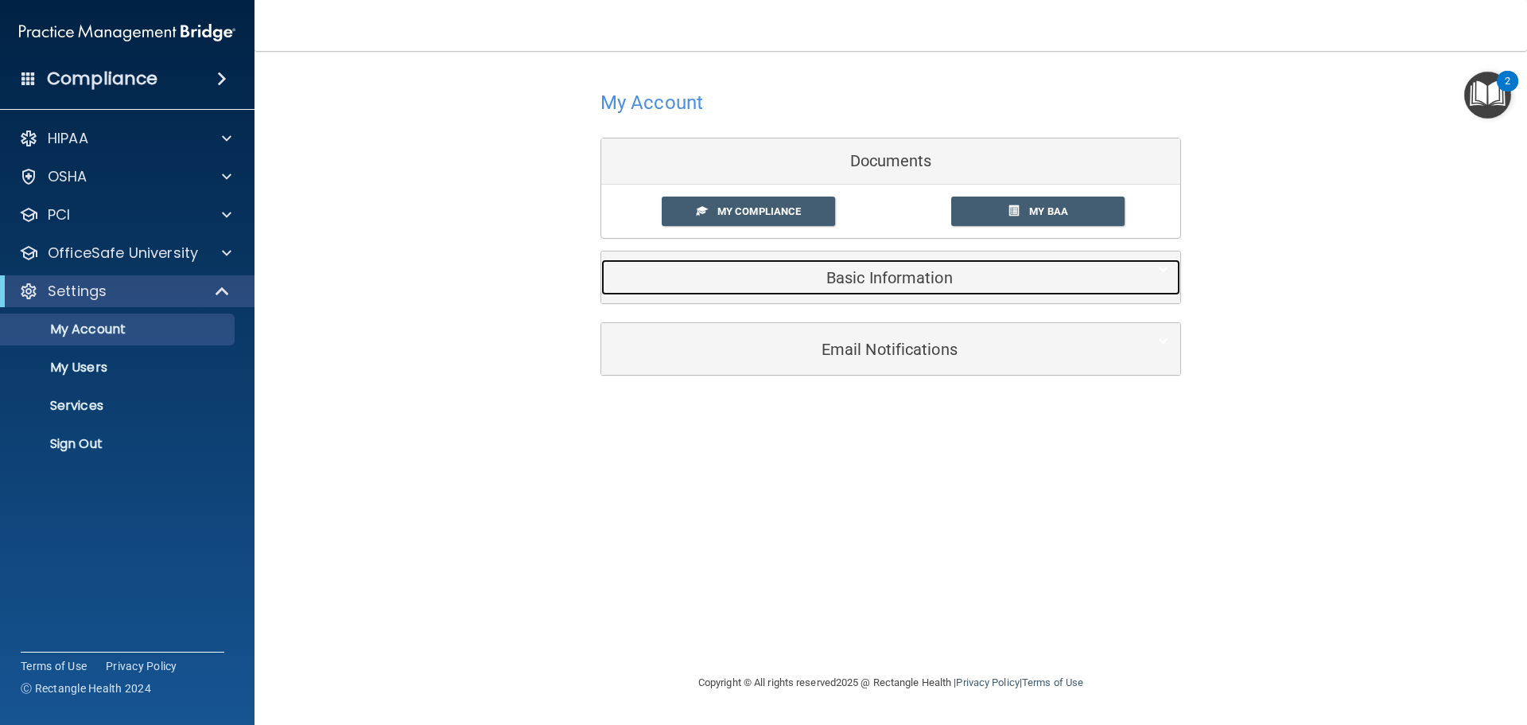
click at [1175, 272] on div at bounding box center [1156, 268] width 49 height 19
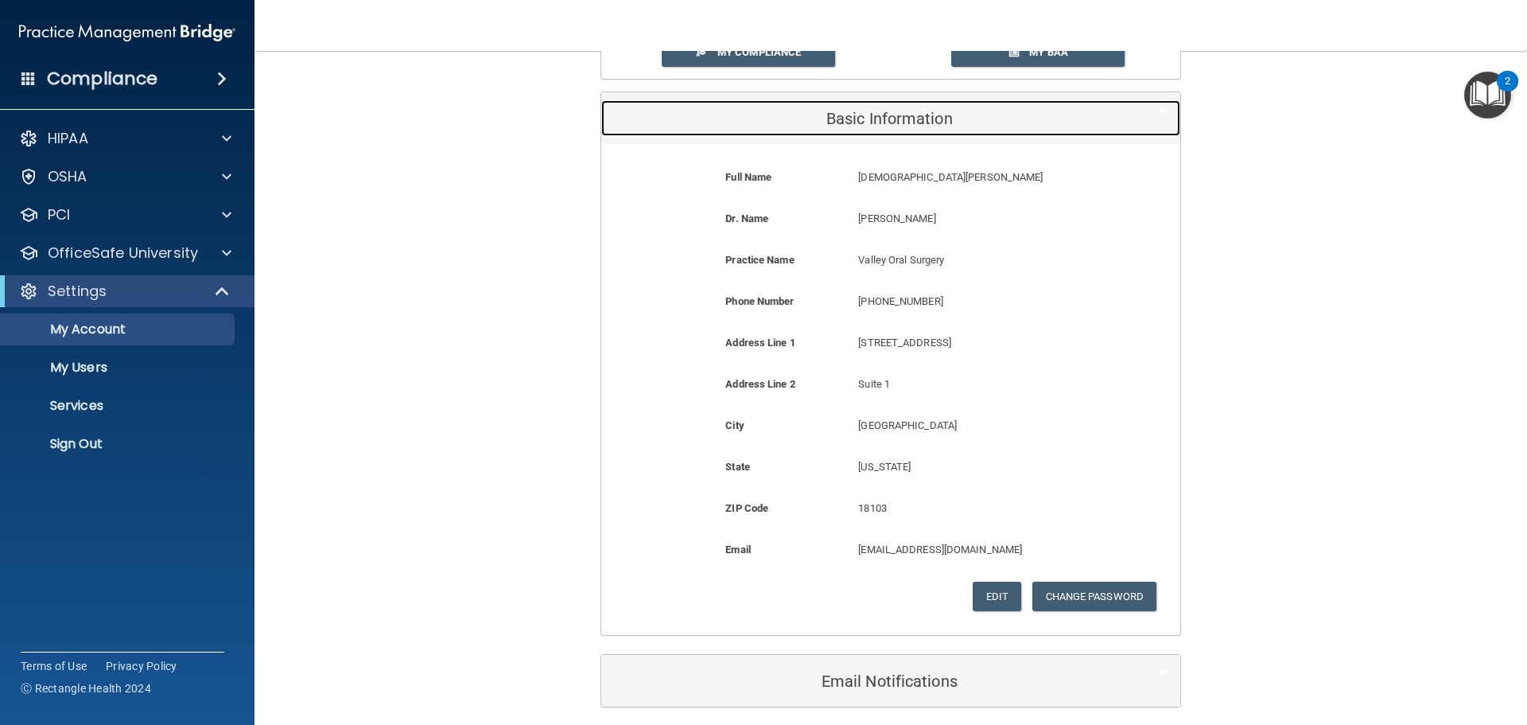
scroll to position [224, 0]
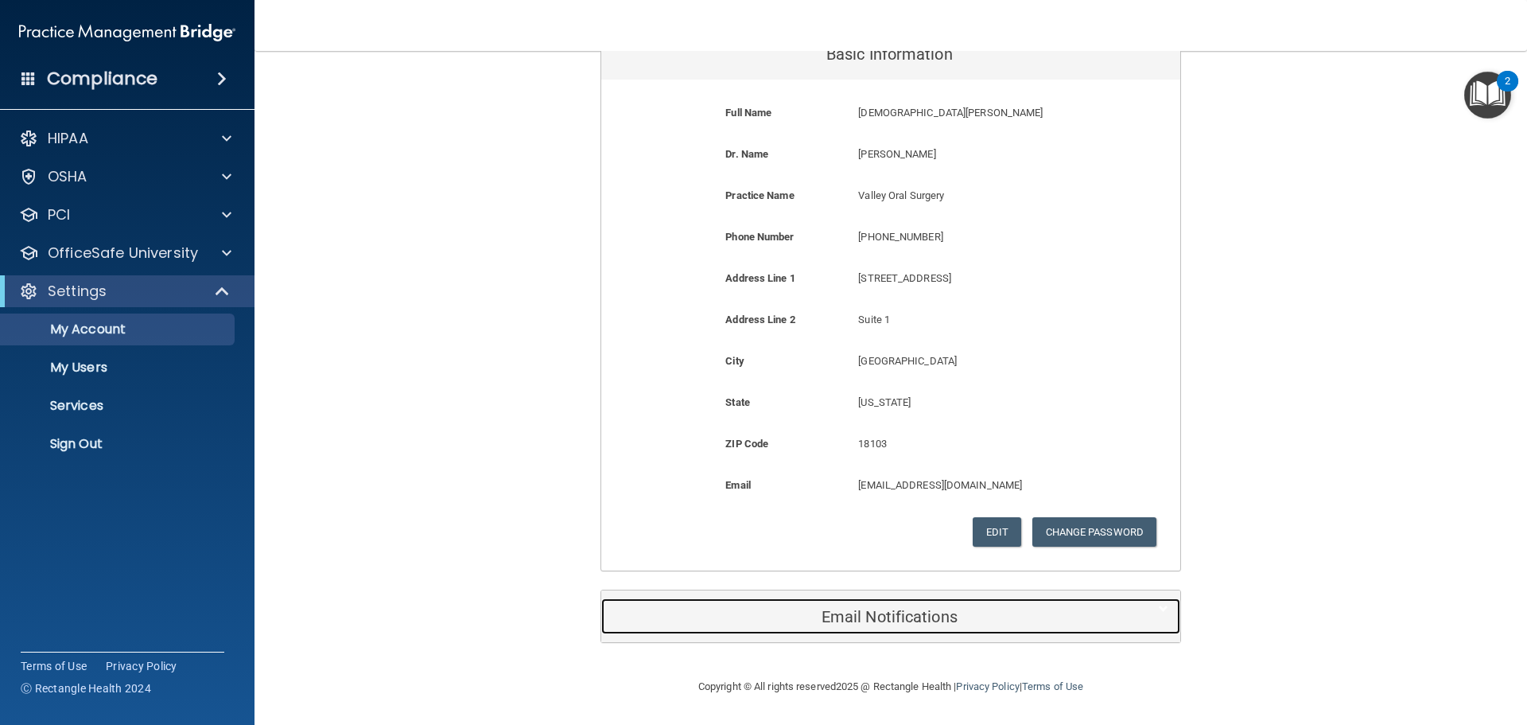
click at [919, 617] on h5 "Email Notifications" at bounding box center [866, 616] width 507 height 17
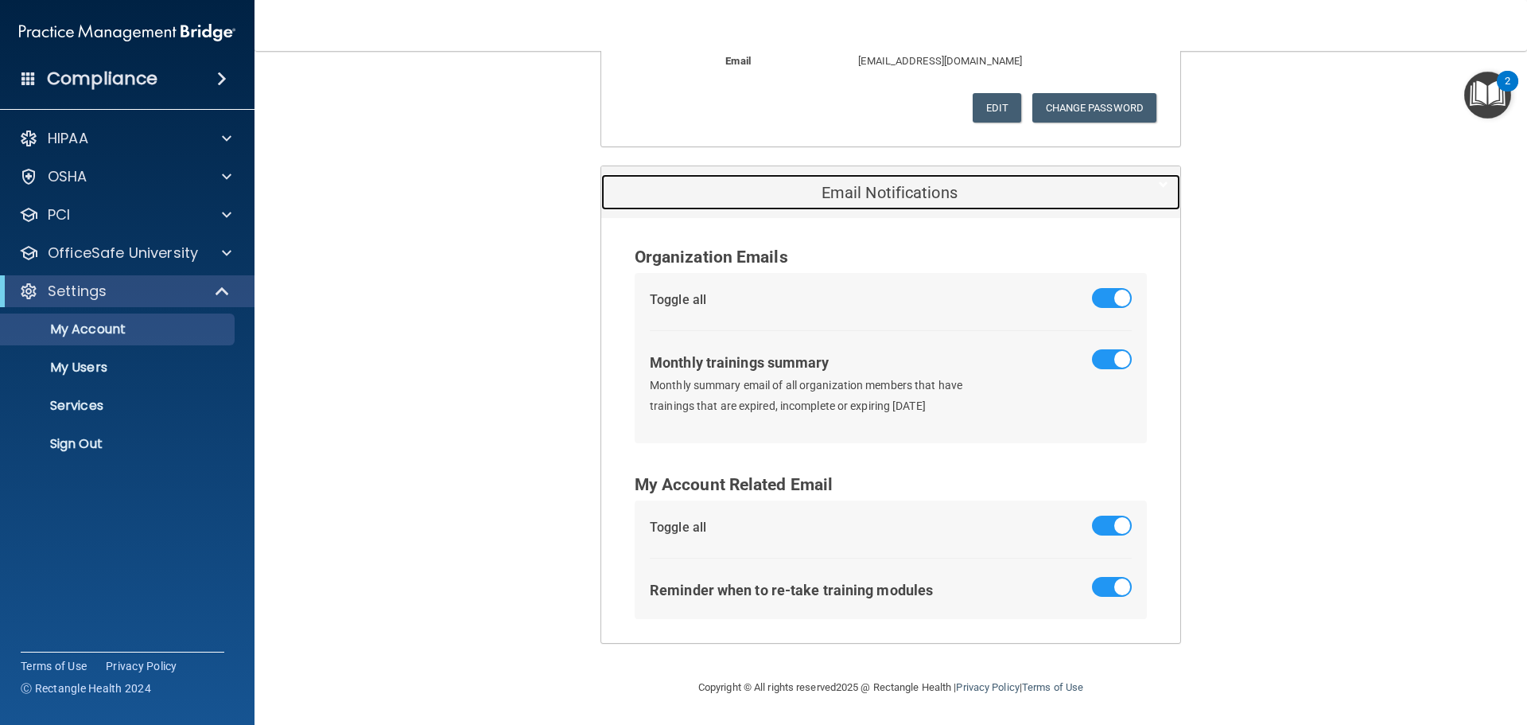
scroll to position [648, 0]
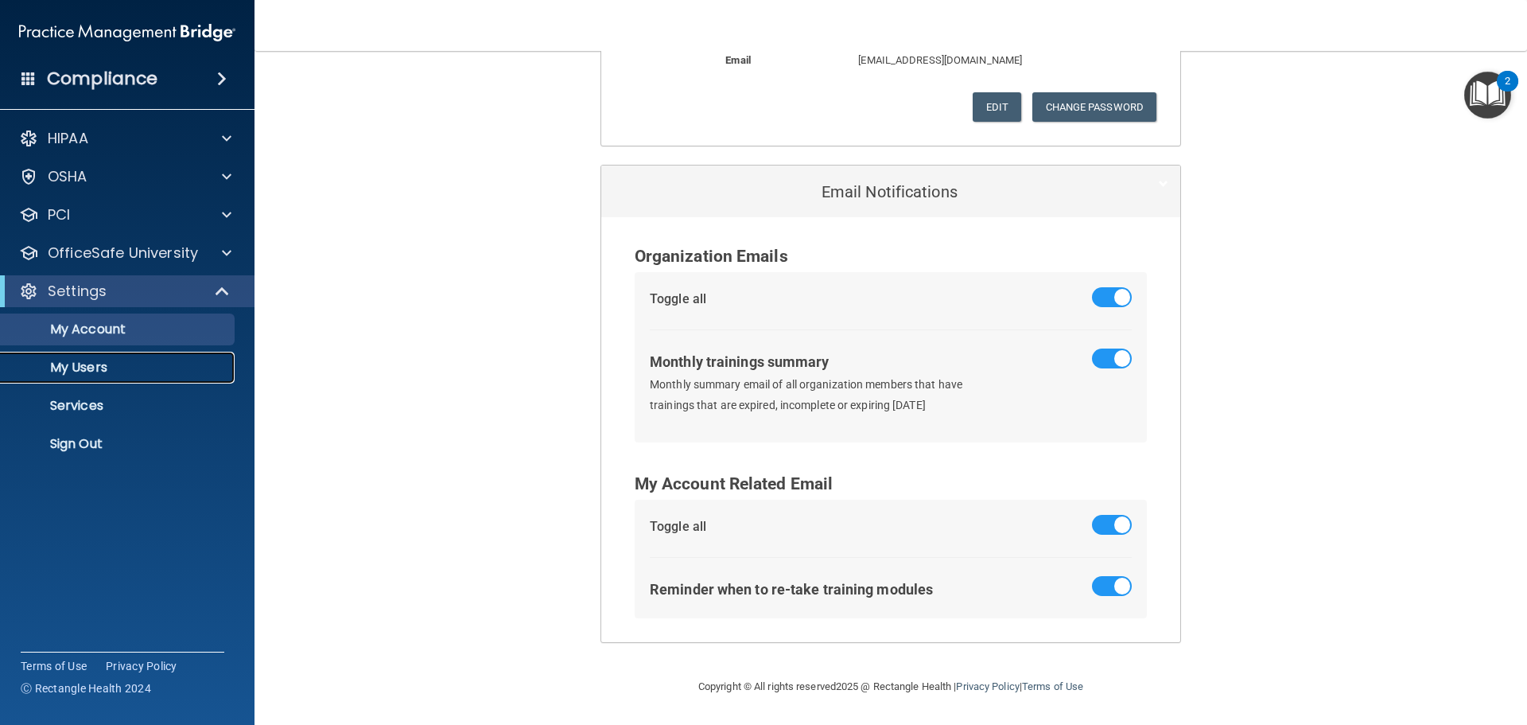
click at [79, 370] on p "My Users" at bounding box center [118, 368] width 217 height 16
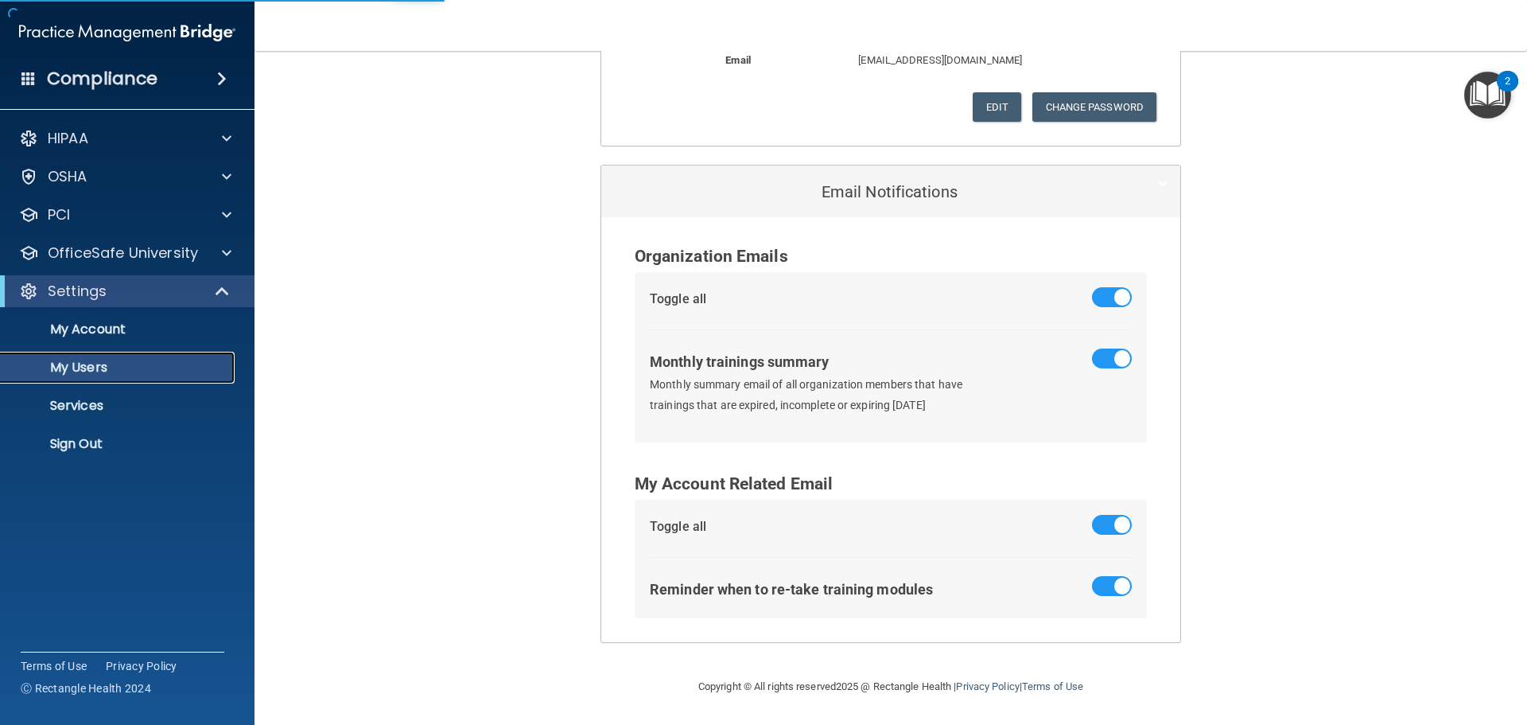
select select "20"
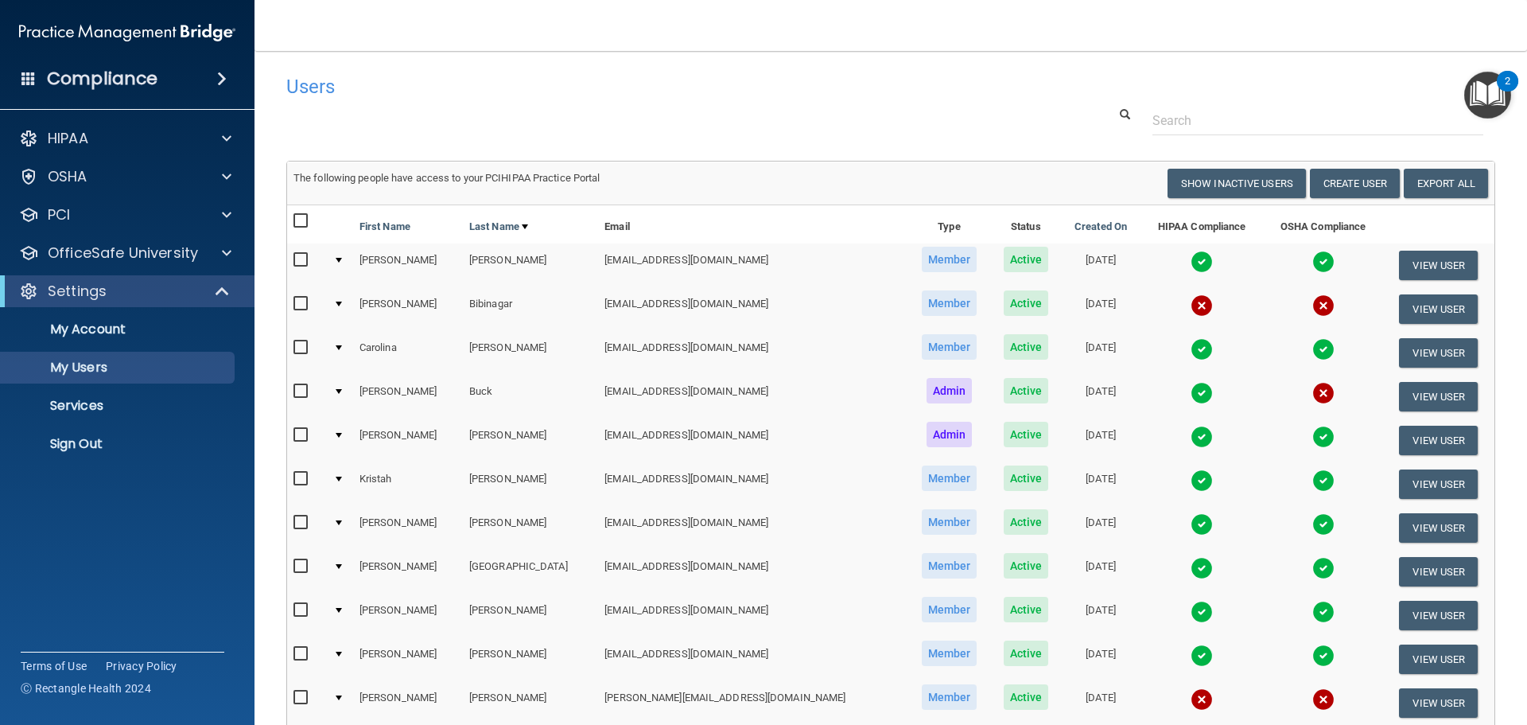
click at [137, 83] on h4 "Compliance" at bounding box center [102, 79] width 111 height 22
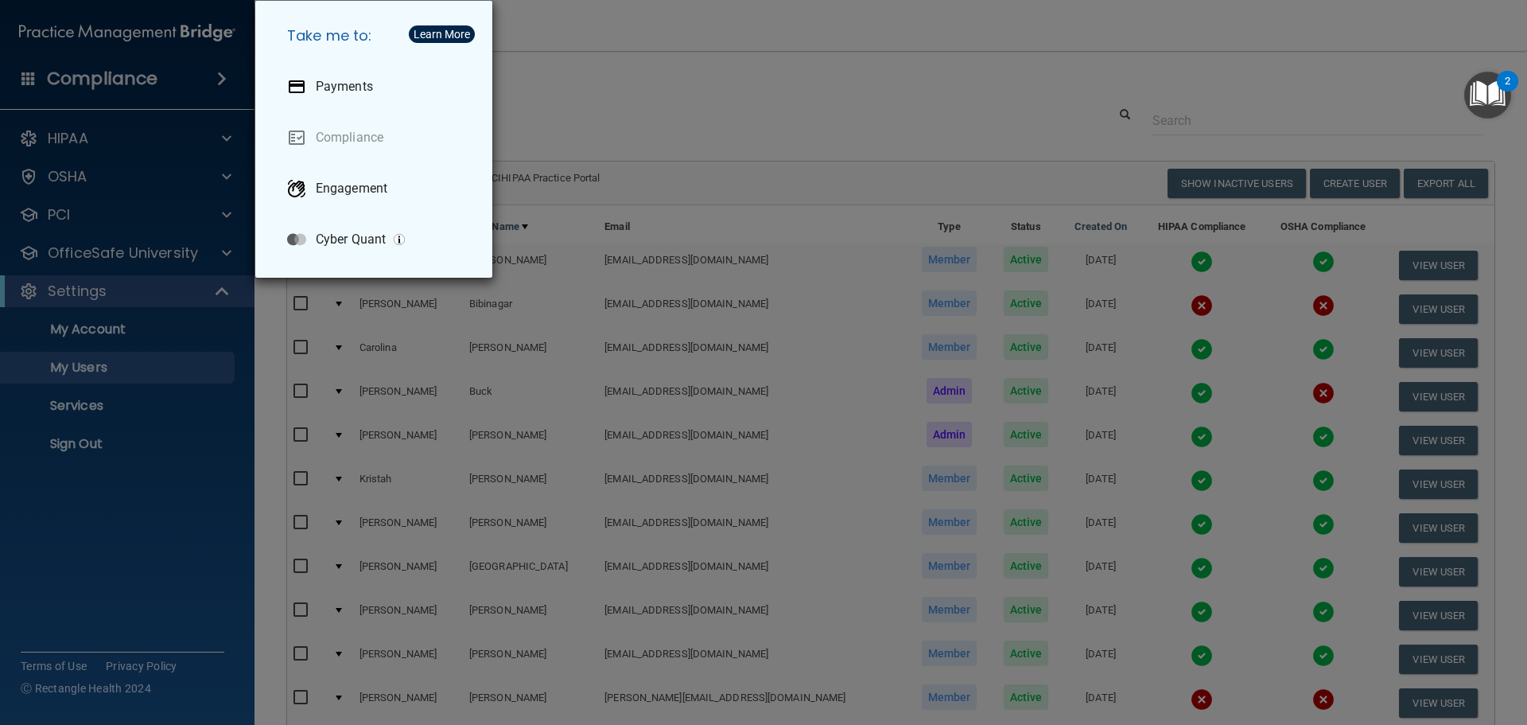
click at [137, 83] on div "Take me to: Payments Compliance Engagement Cyber Quant" at bounding box center [763, 362] width 1527 height 725
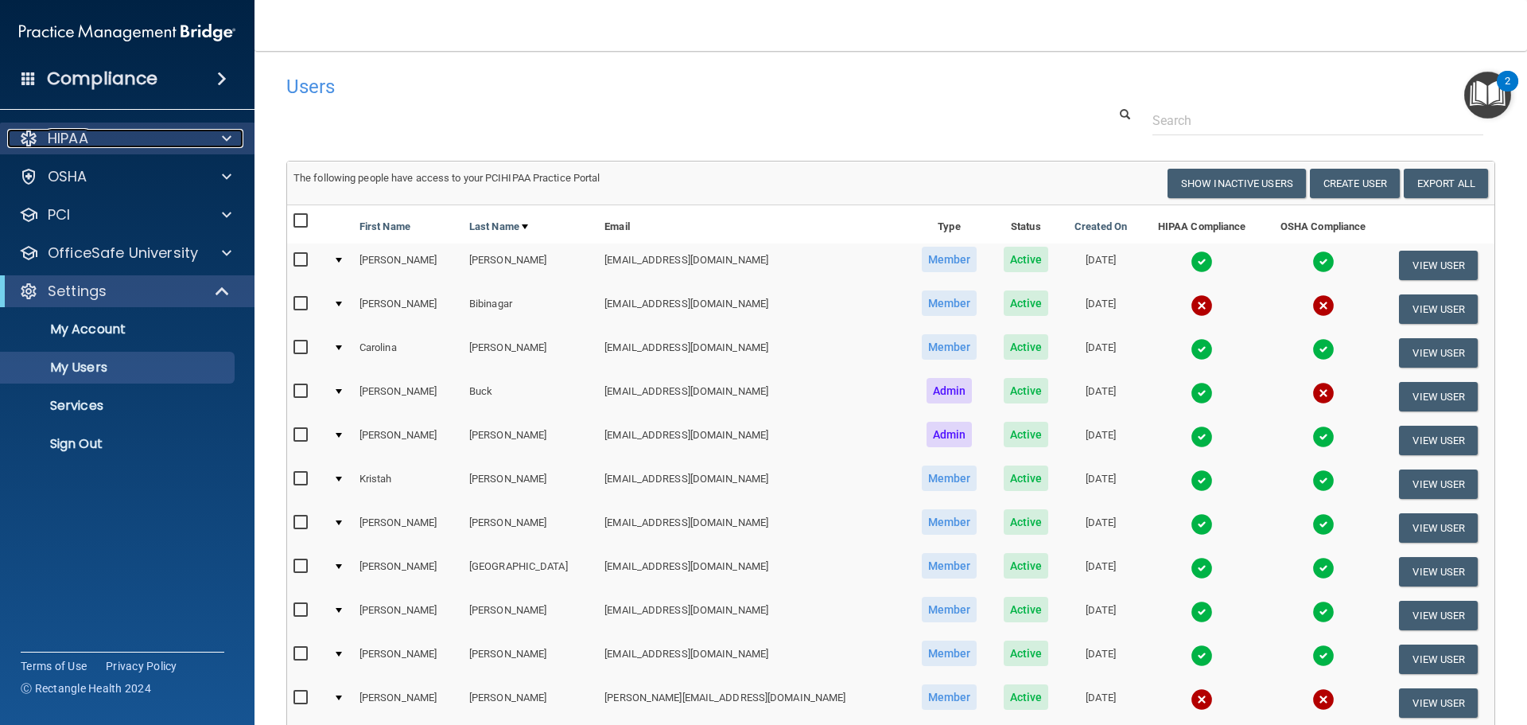
click at [86, 133] on p "HIPAA" at bounding box center [68, 138] width 41 height 19
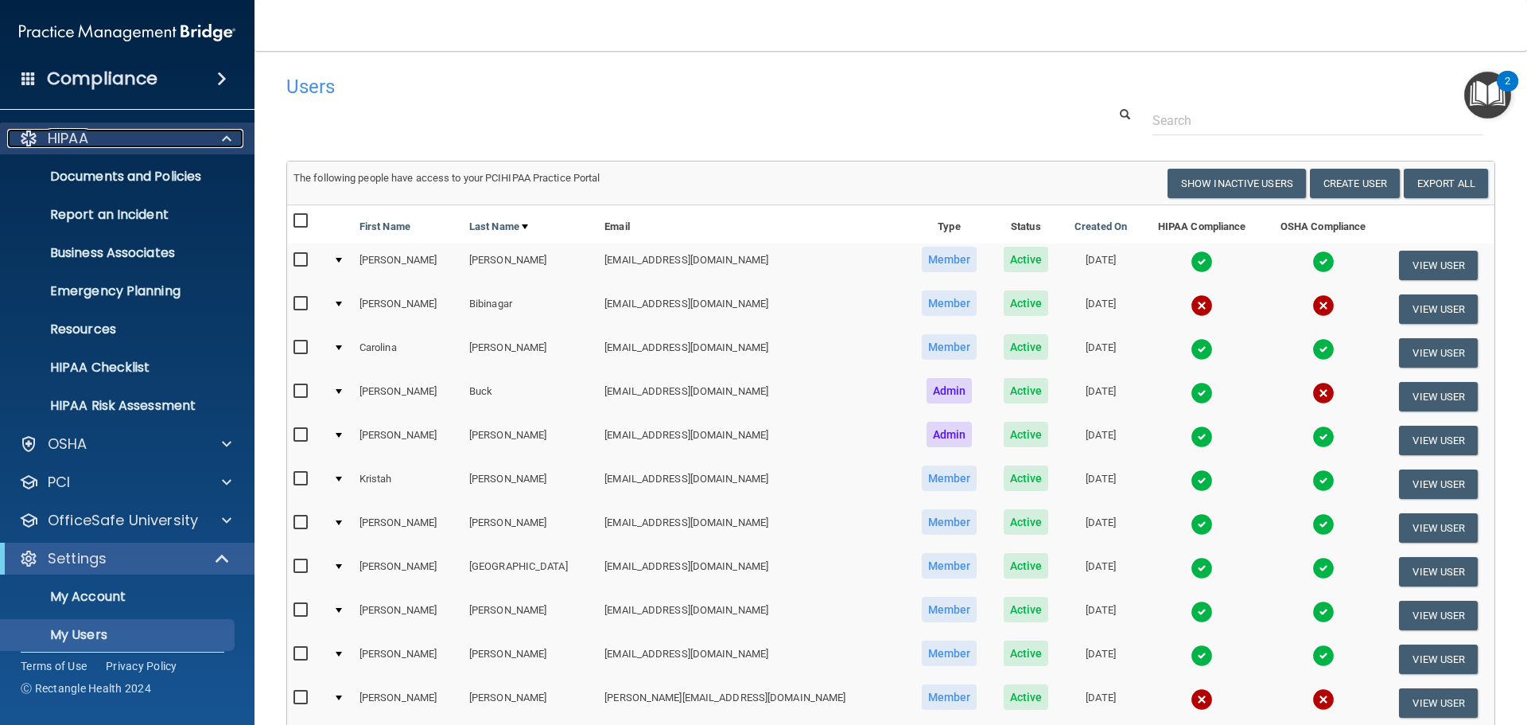
click at [86, 133] on p "HIPAA" at bounding box center [68, 138] width 41 height 19
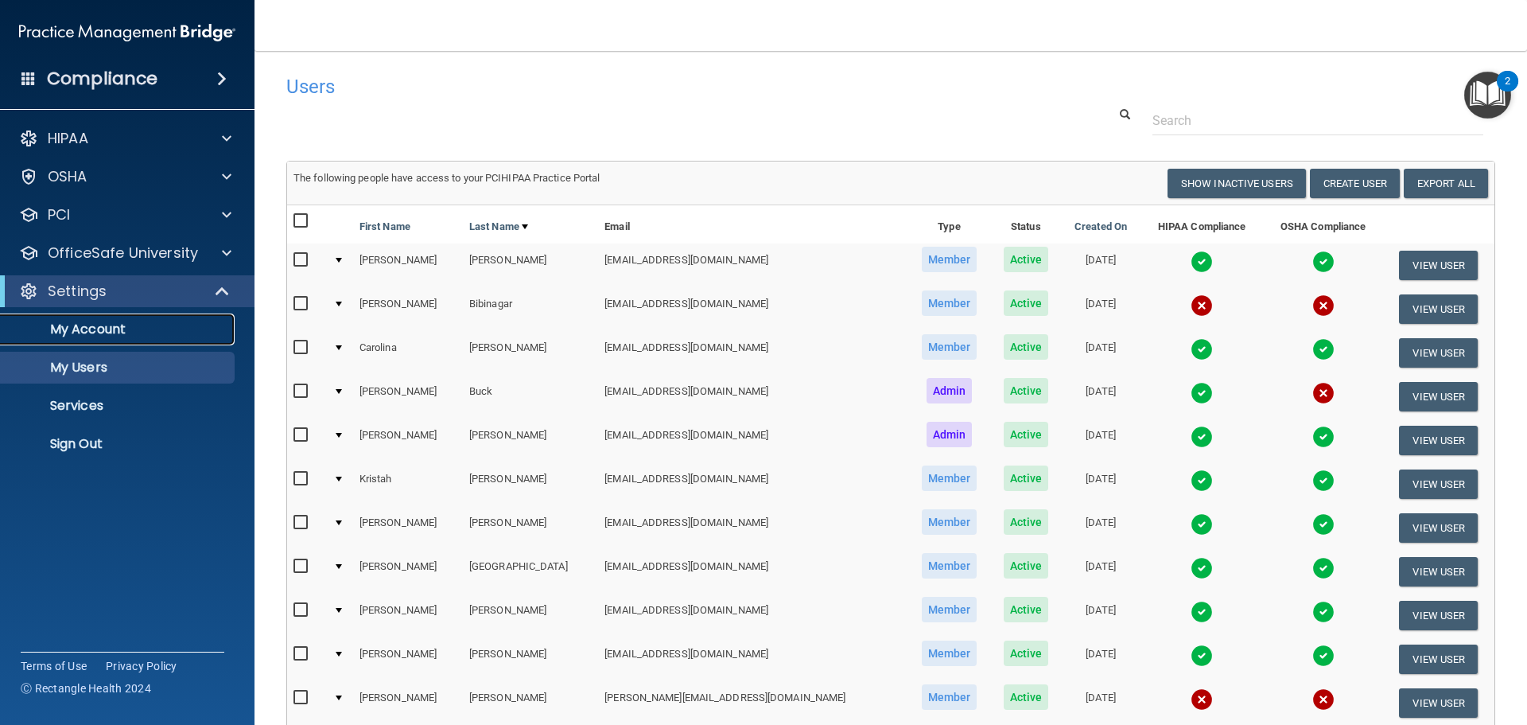
click at [105, 321] on p "My Account" at bounding box center [118, 329] width 217 height 16
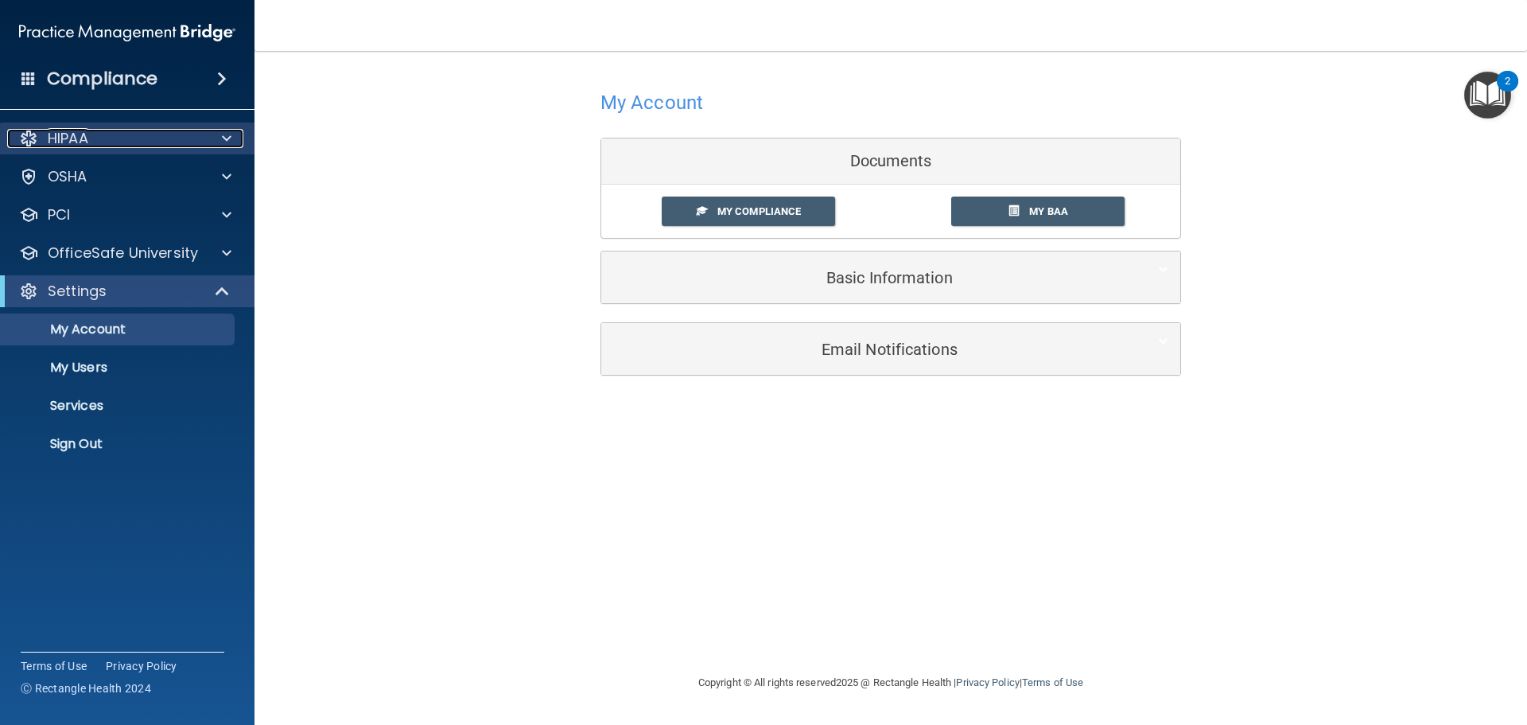
click at [84, 138] on p "HIPAA" at bounding box center [68, 138] width 41 height 19
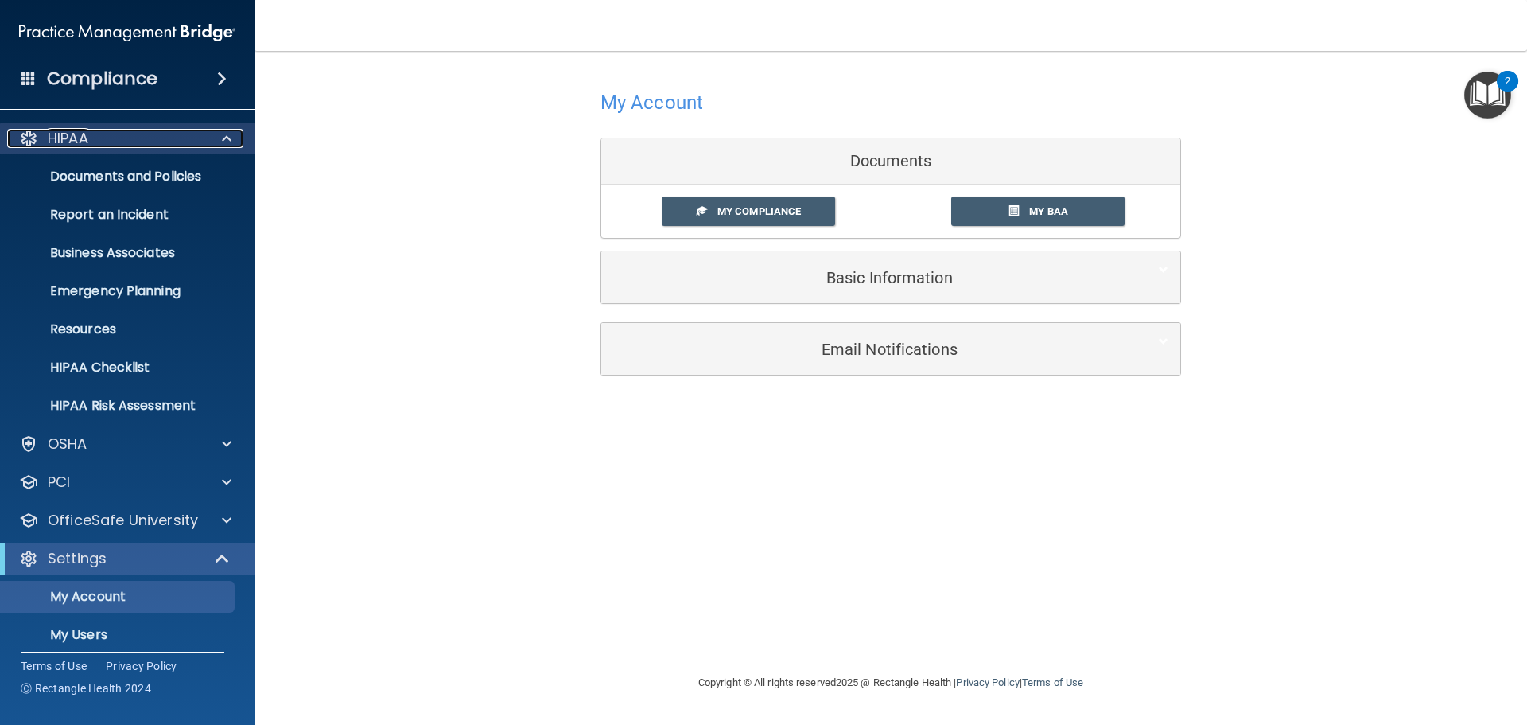
click at [84, 138] on p "HIPAA" at bounding box center [68, 138] width 41 height 19
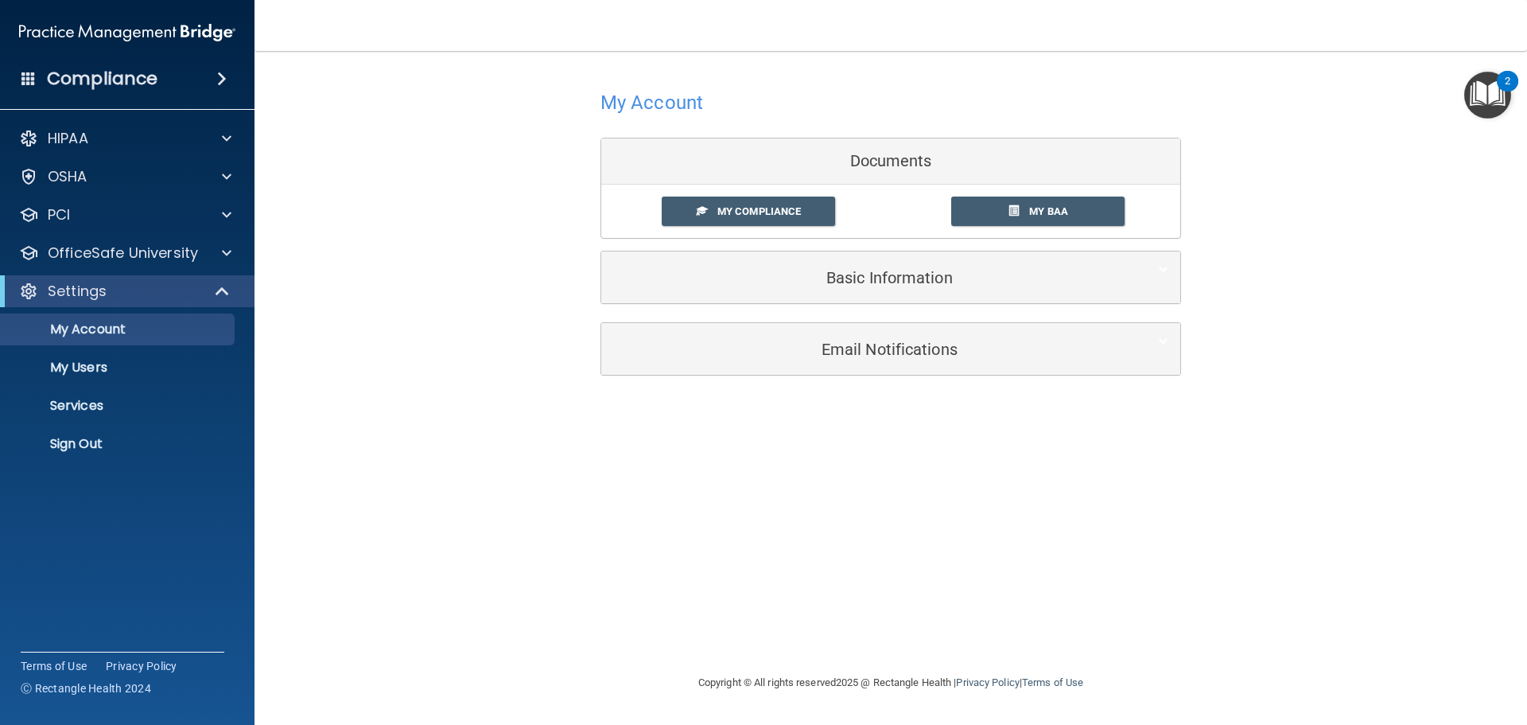
click at [173, 71] on div "Compliance" at bounding box center [127, 78] width 255 height 35
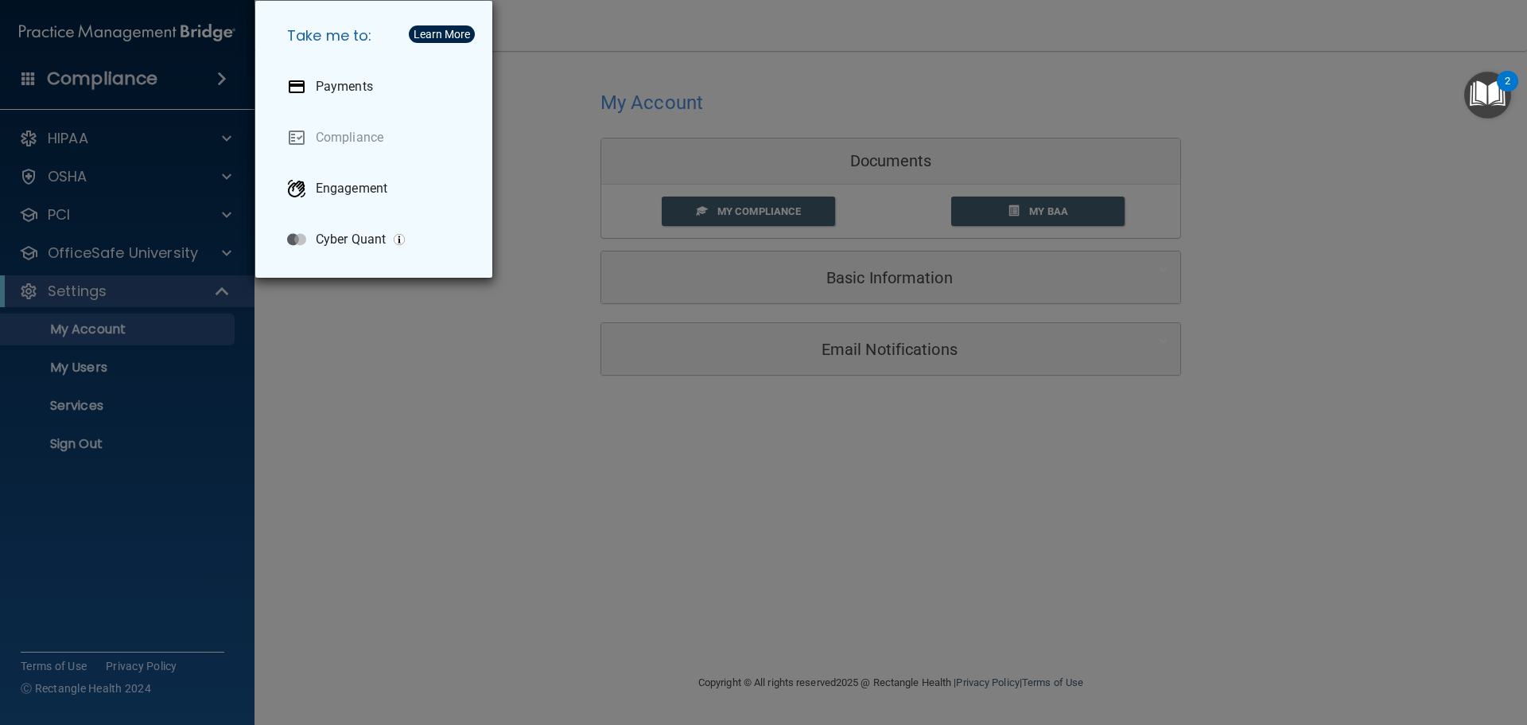
click at [446, 38] on div "Learn More" at bounding box center [442, 34] width 56 height 11
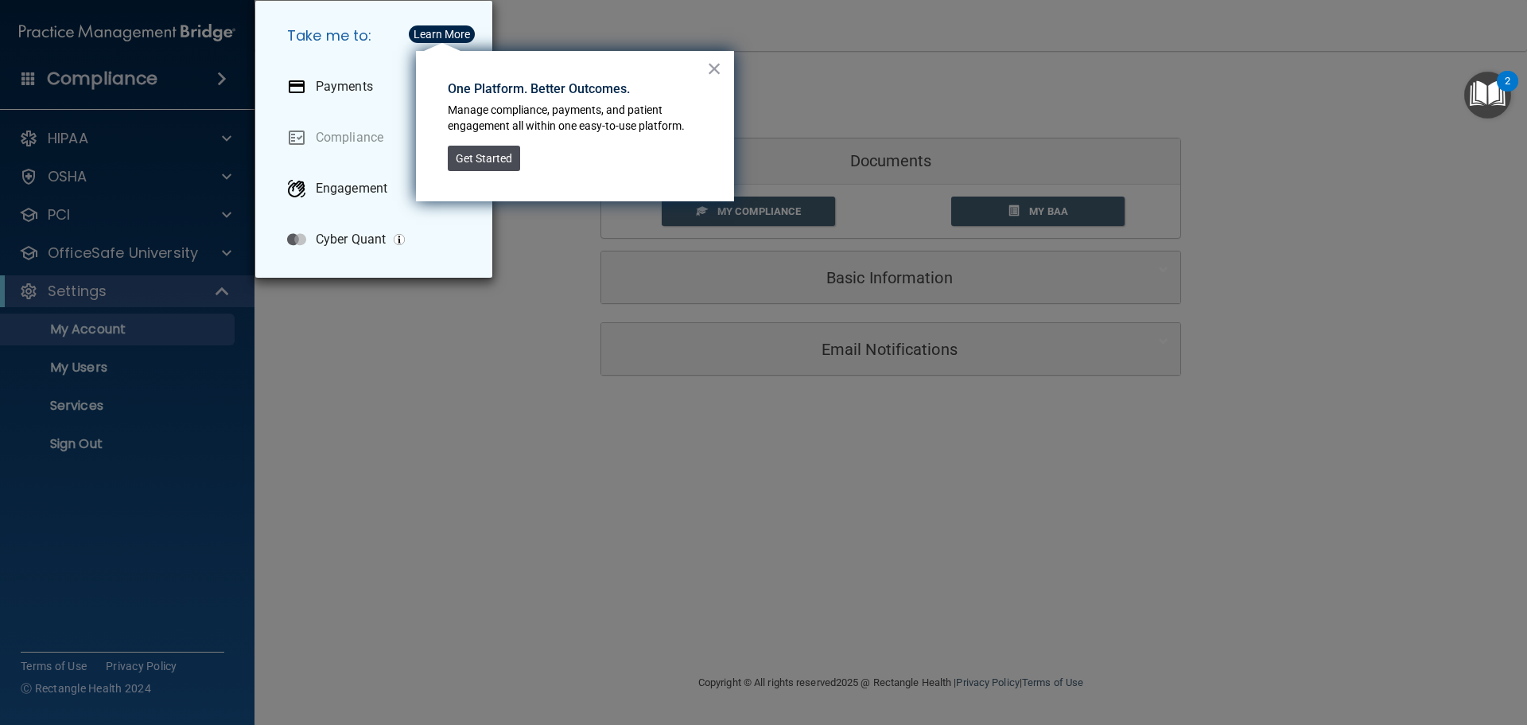
click at [482, 158] on button "Get Started" at bounding box center [484, 158] width 72 height 25
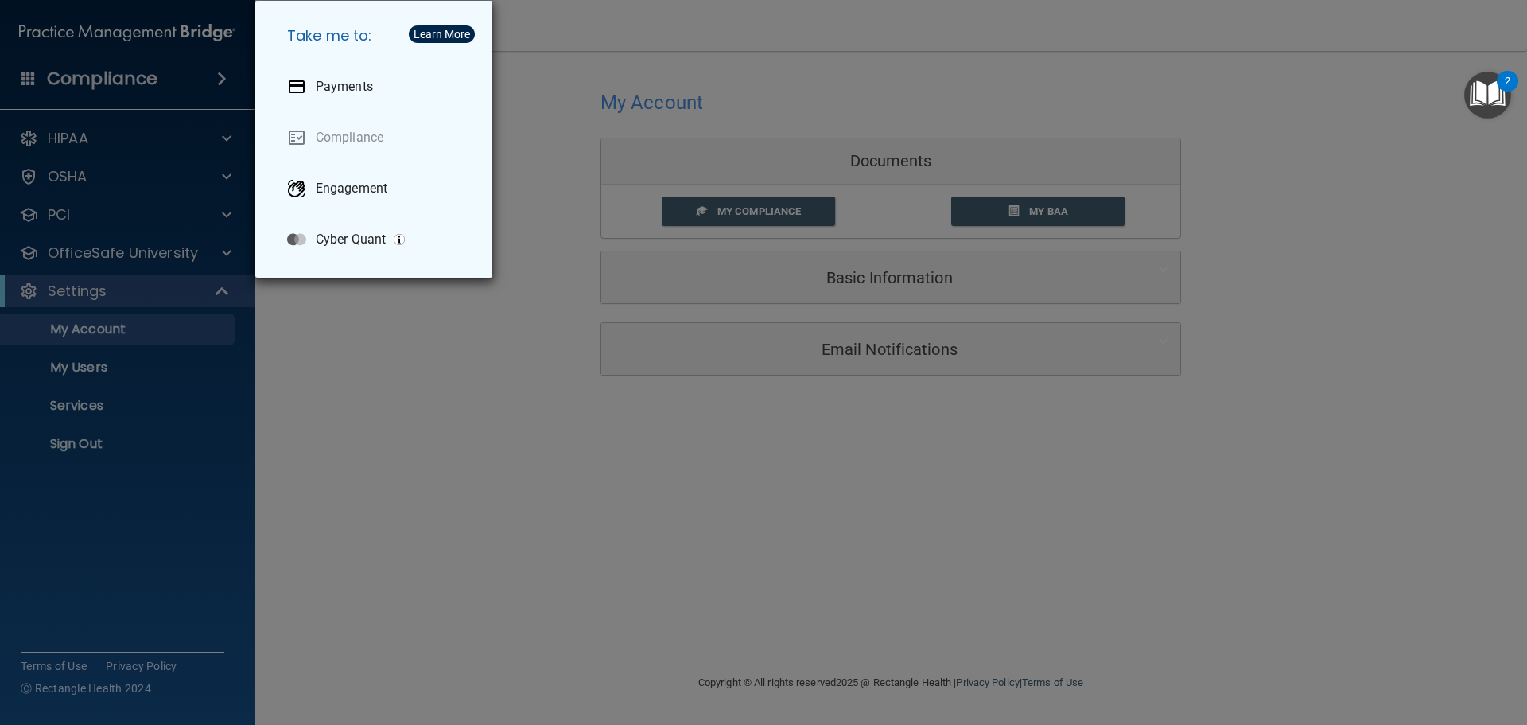
click at [126, 81] on div "Take me to: Payments Compliance Engagement Cyber Quant" at bounding box center [763, 362] width 1527 height 725
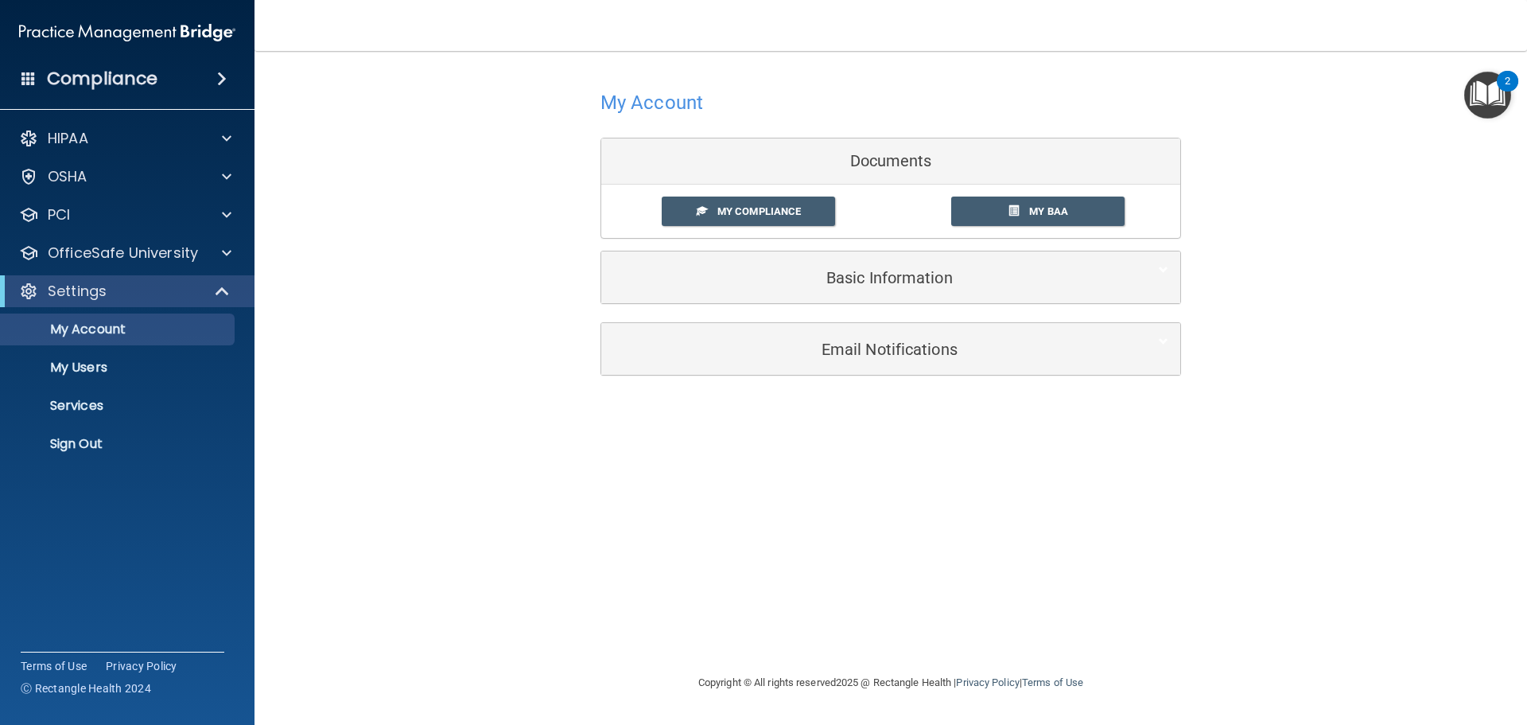
click at [1088, 508] on div "My Account Documents My Compliance My Compliance My BAA Basic Information Full …" at bounding box center [890, 362] width 1209 height 590
click at [122, 204] on div "PCI" at bounding box center [127, 215] width 255 height 32
click at [222, 218] on span at bounding box center [227, 214] width 10 height 19
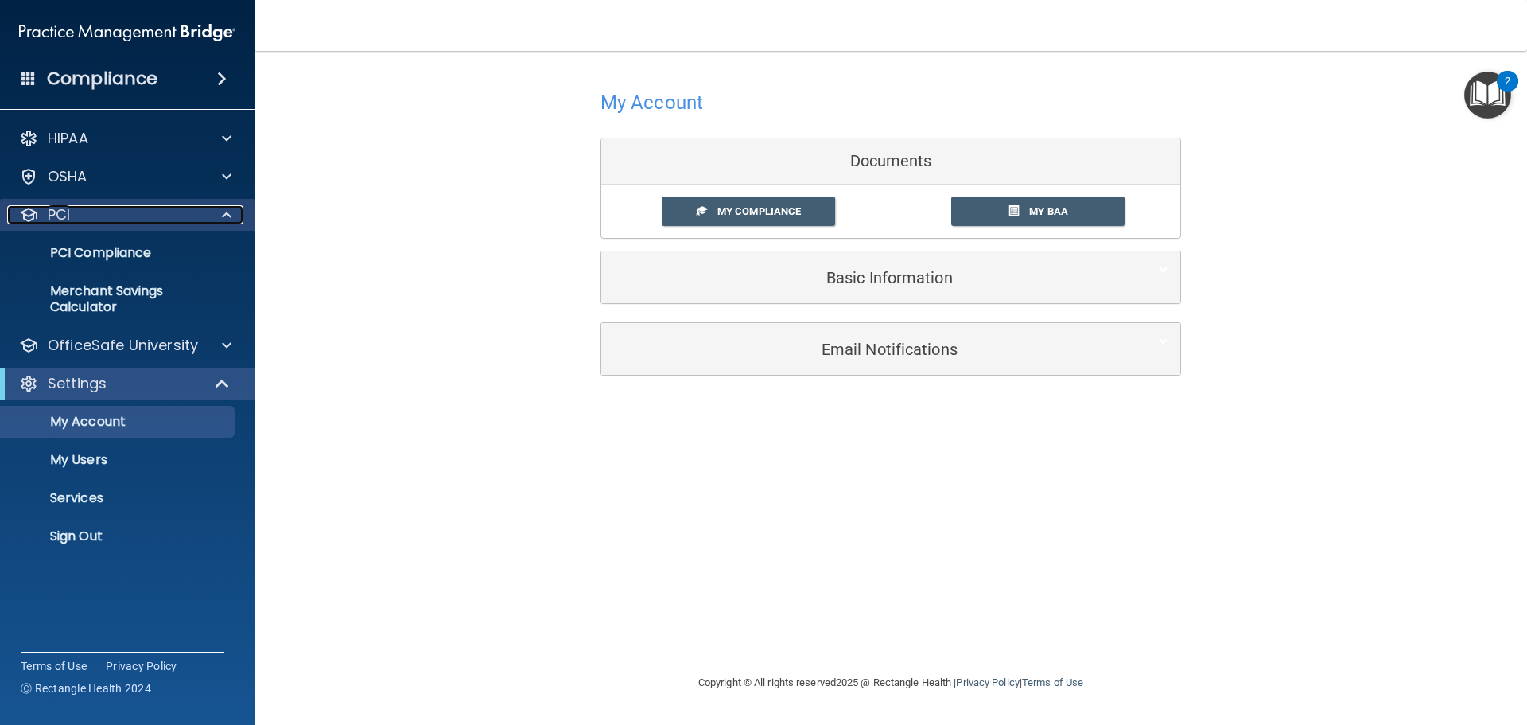
click at [222, 217] on span at bounding box center [227, 214] width 10 height 19
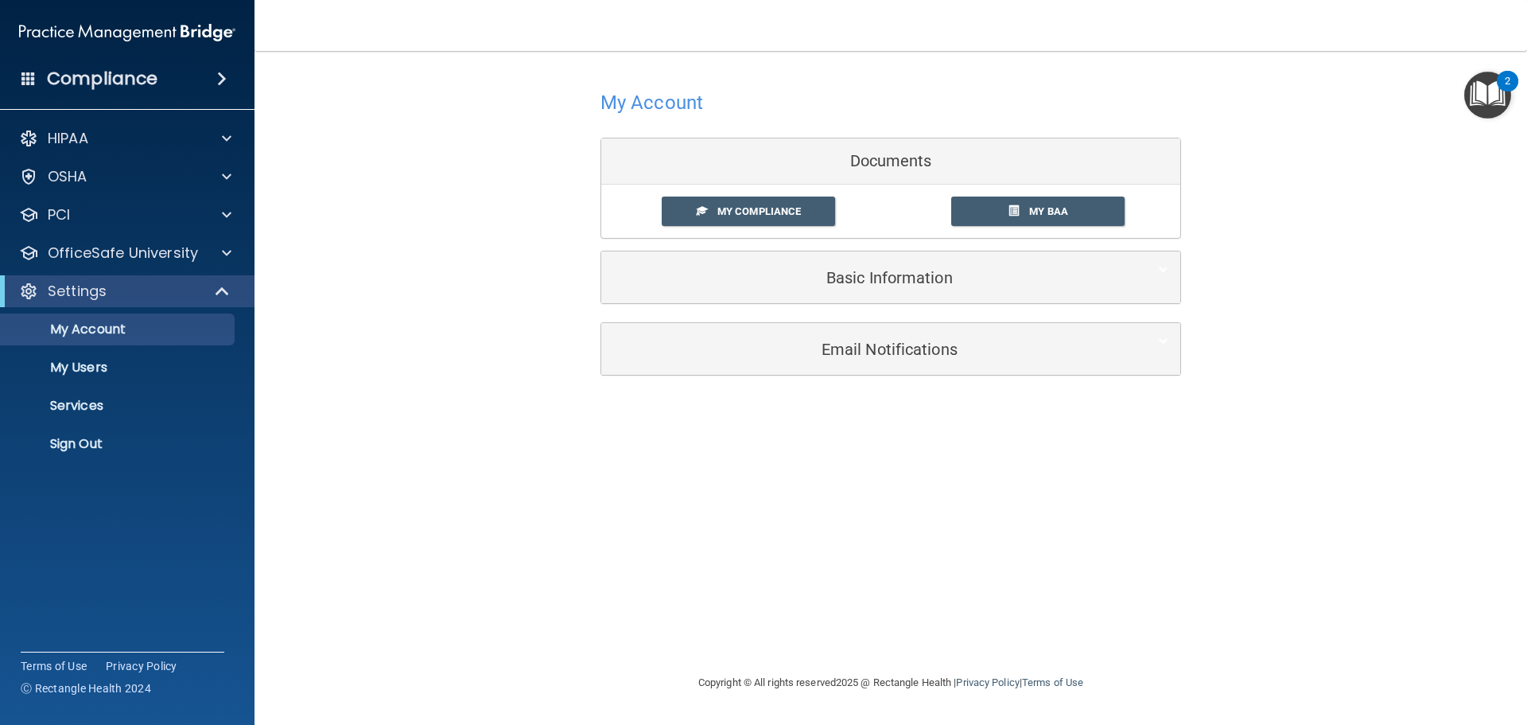
click at [1481, 91] on img "Open Resource Center, 2 new notifications" at bounding box center [1487, 95] width 47 height 47
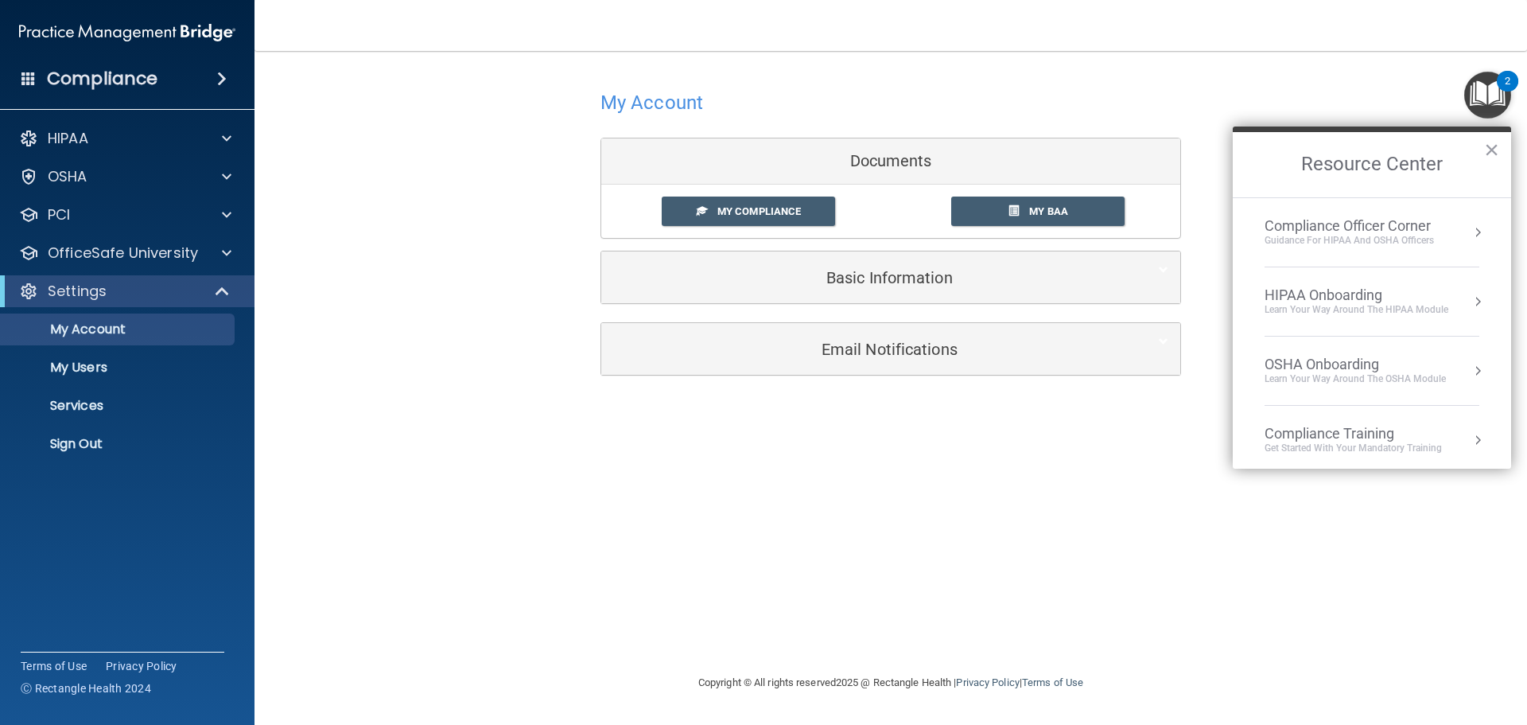
click at [480, 145] on div "My Account Documents My Compliance My Compliance My BAA Basic Information Full …" at bounding box center [890, 230] width 1209 height 327
click at [1401, 234] on div "Guidance for HIPAA and OSHA Officers" at bounding box center [1349, 241] width 169 height 14
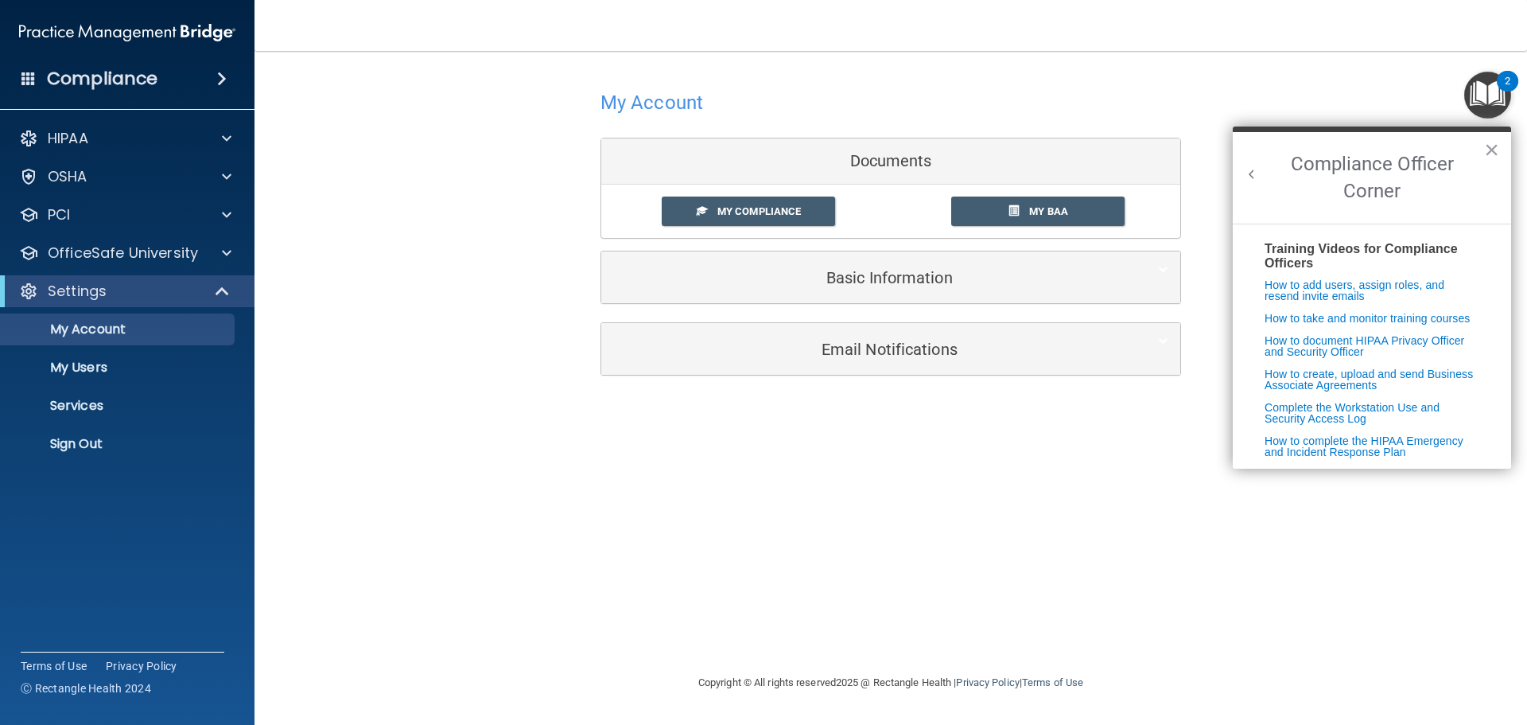
scroll to position [318, 0]
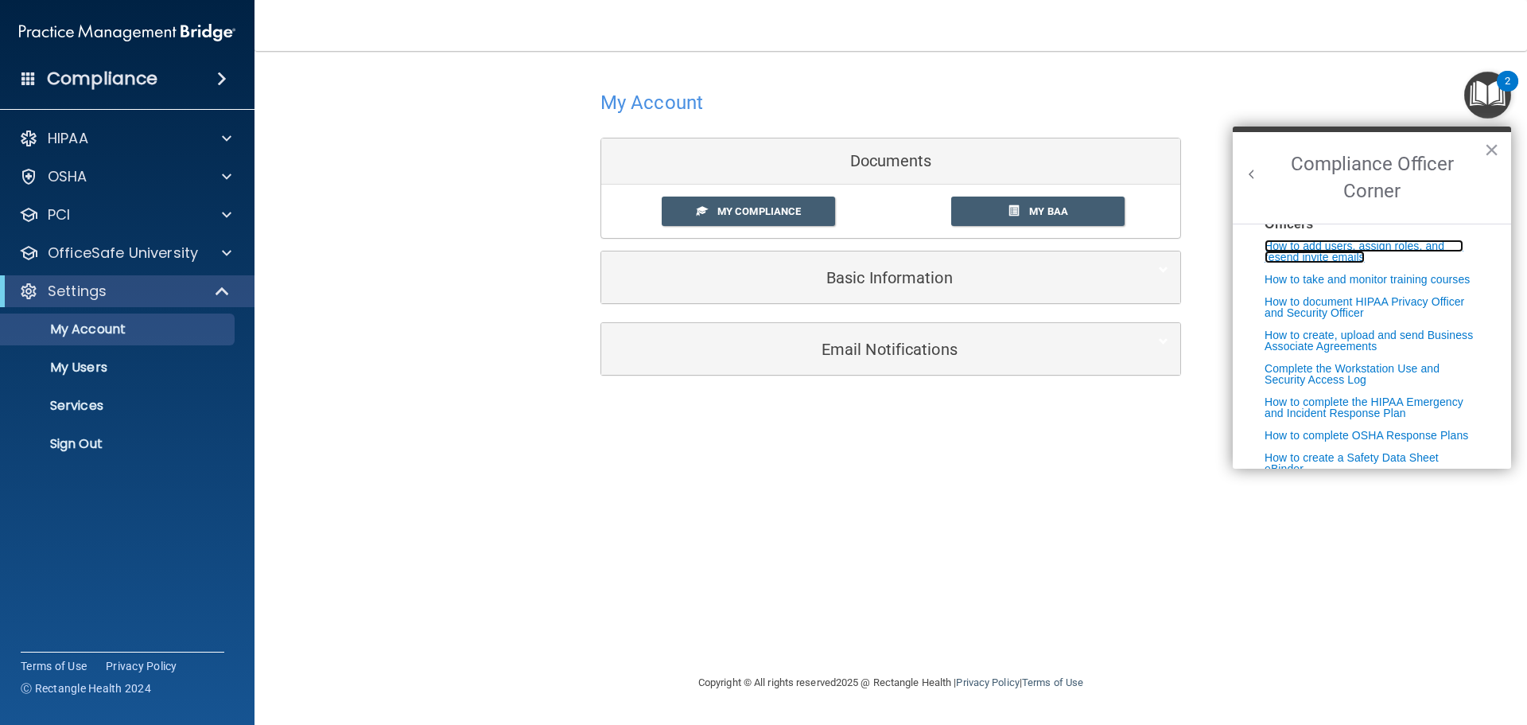
click at [1354, 263] on link "How to add users, assign roles, and resend invite emails" at bounding box center [1364, 251] width 199 height 24
click at [66, 375] on link "My Users" at bounding box center [109, 368] width 251 height 32
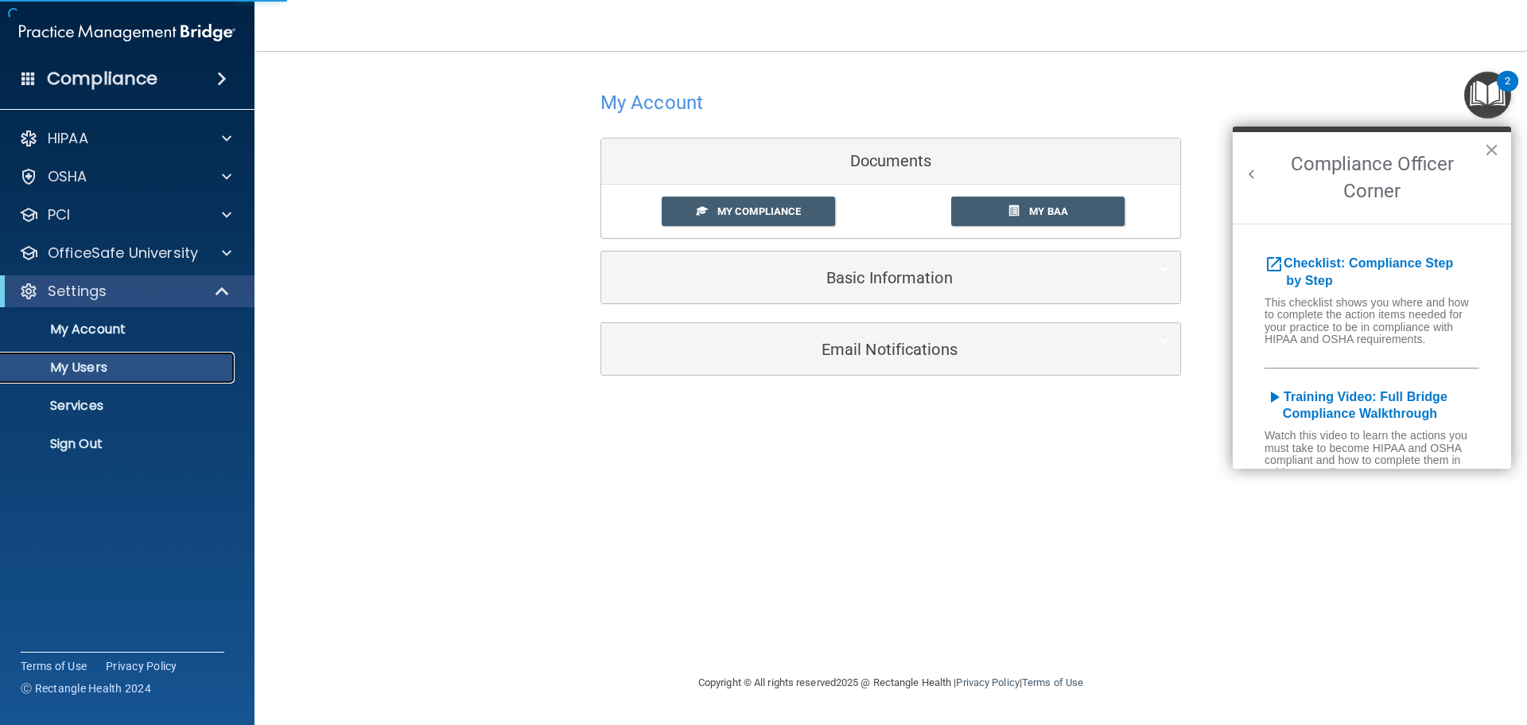
click at [95, 377] on link "My Users" at bounding box center [109, 368] width 251 height 32
select select "20"
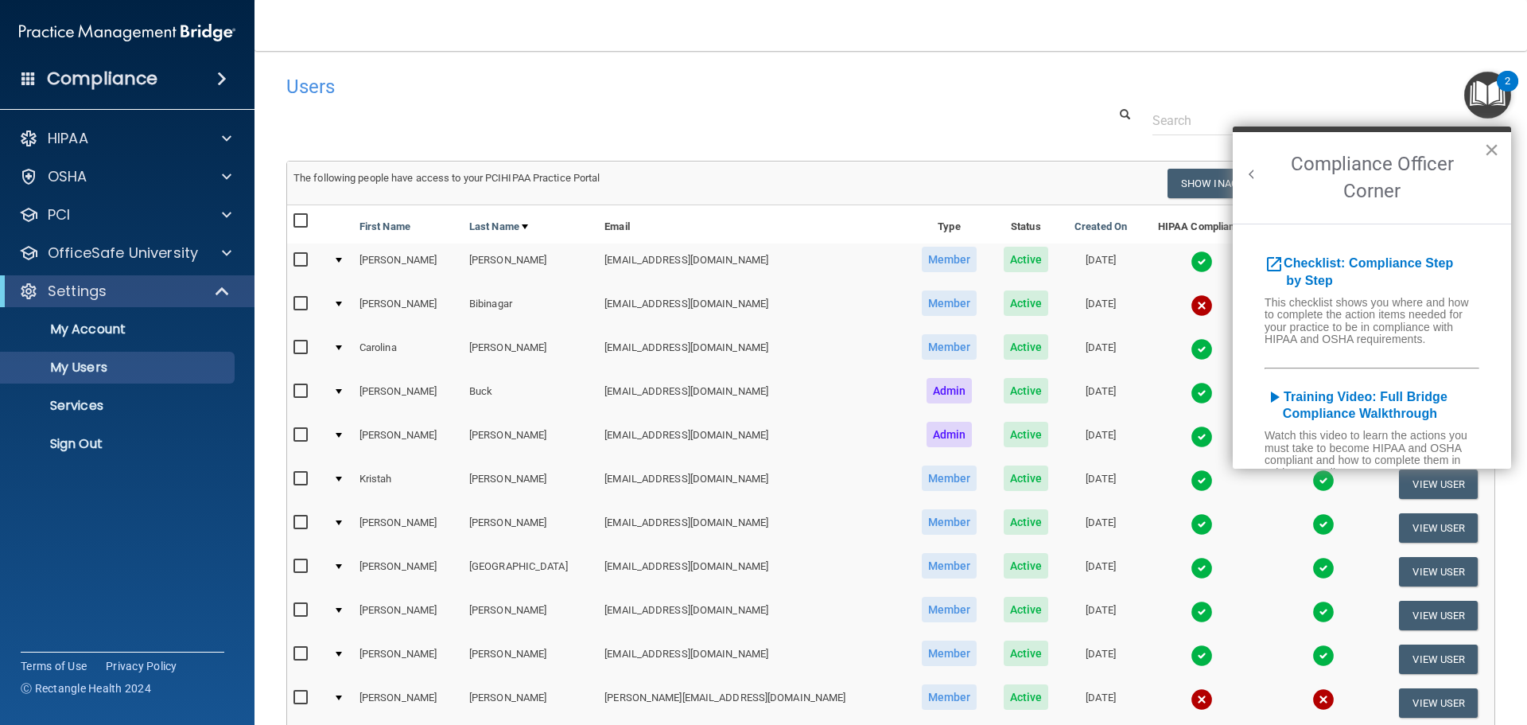
click at [1492, 146] on button "×" at bounding box center [1491, 149] width 15 height 25
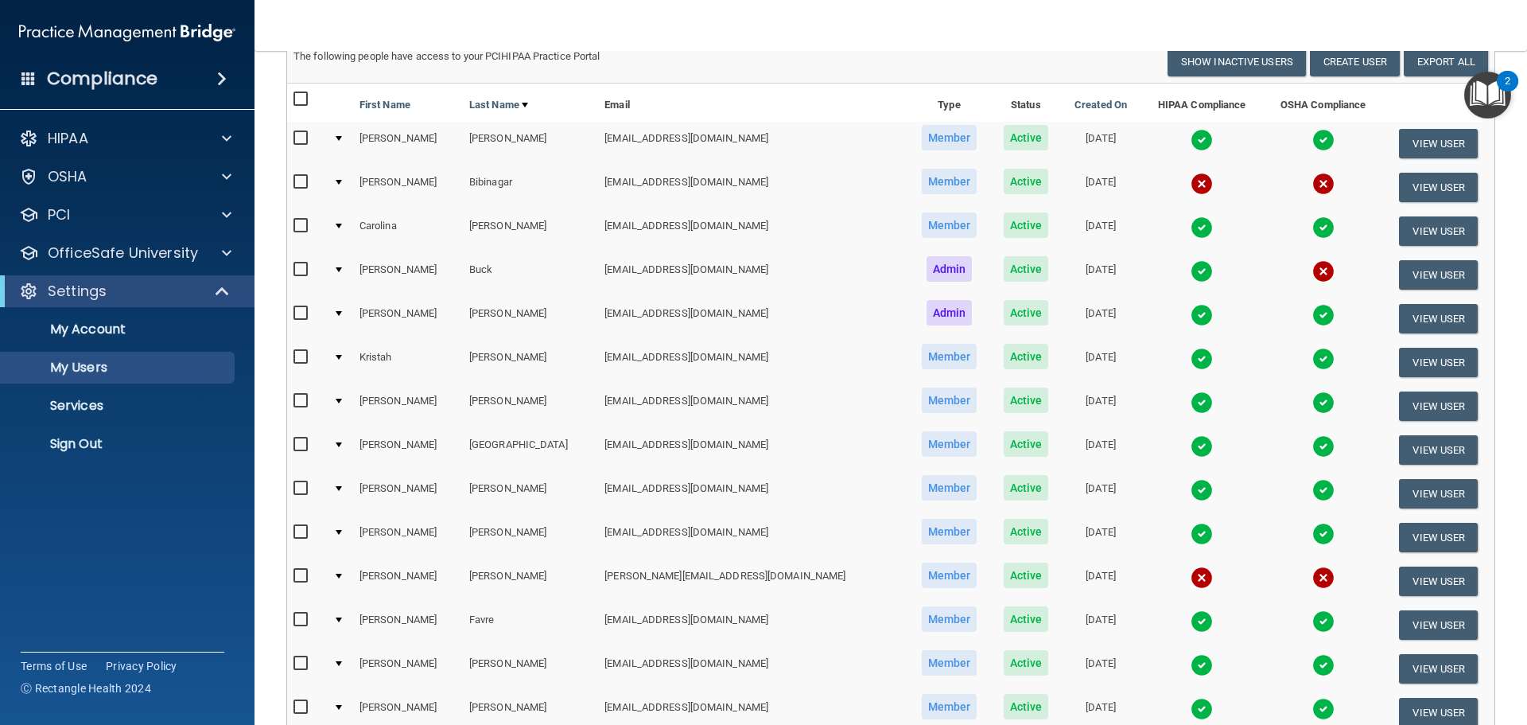
scroll to position [159, 0]
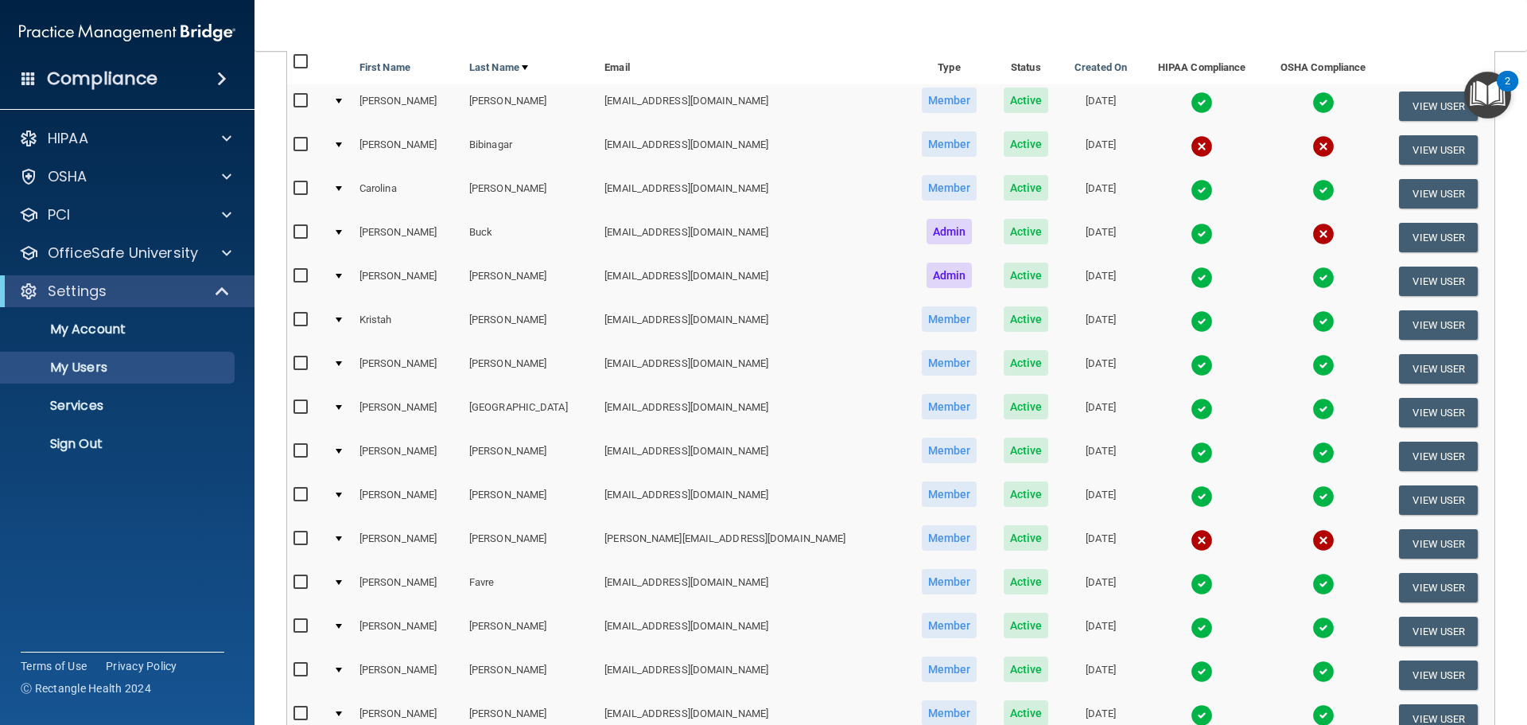
click at [297, 541] on input "checkbox" at bounding box center [303, 538] width 18 height 13
checkbox input "true"
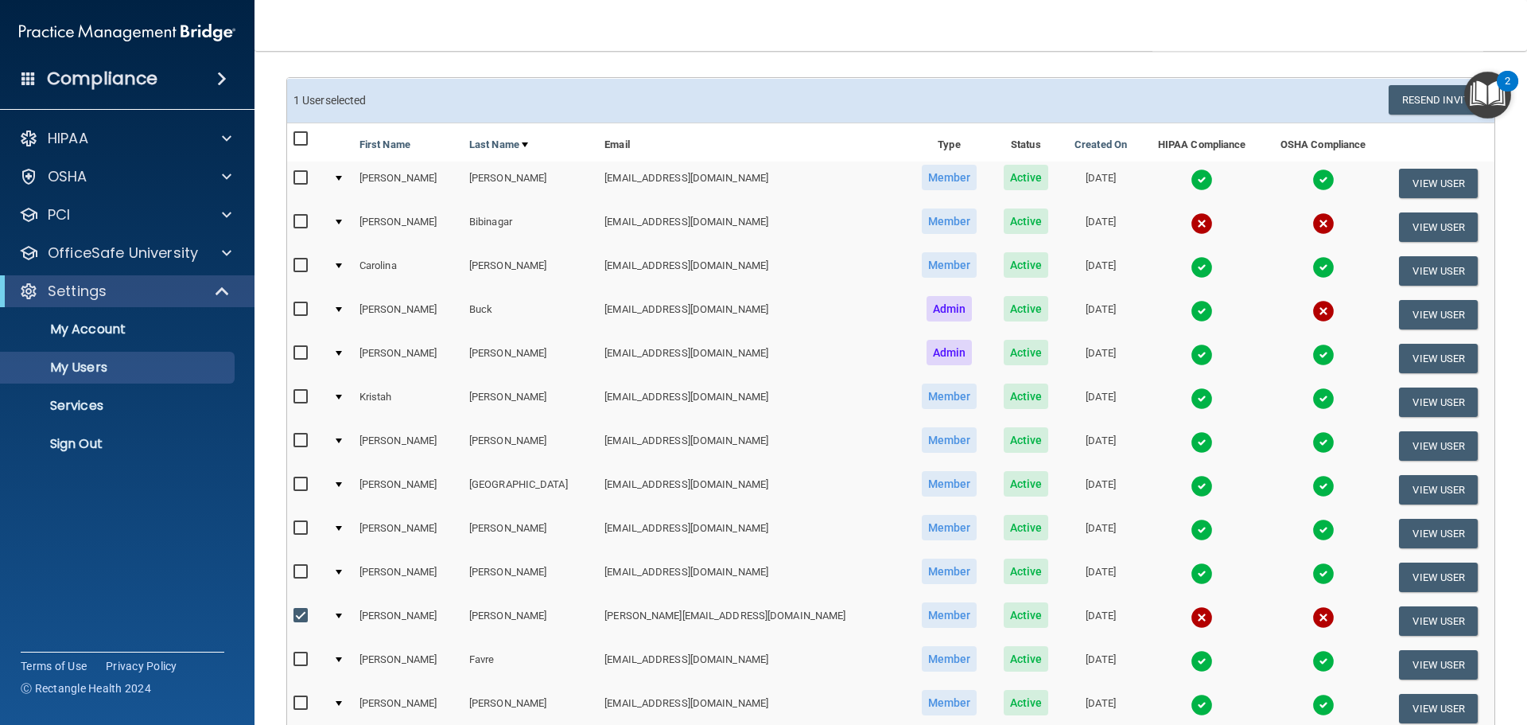
scroll to position [0, 0]
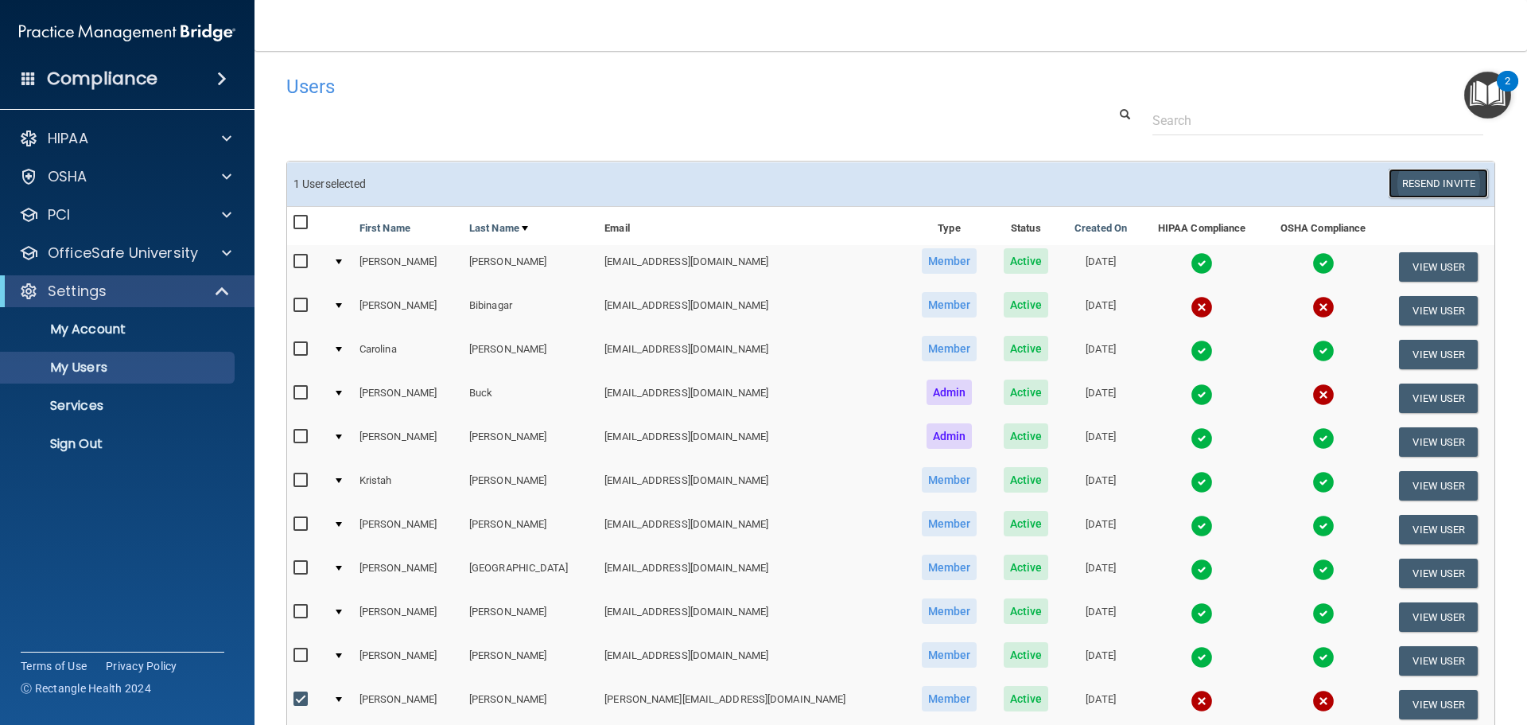
click at [1442, 185] on button "Resend Invite" at bounding box center [1438, 183] width 99 height 29
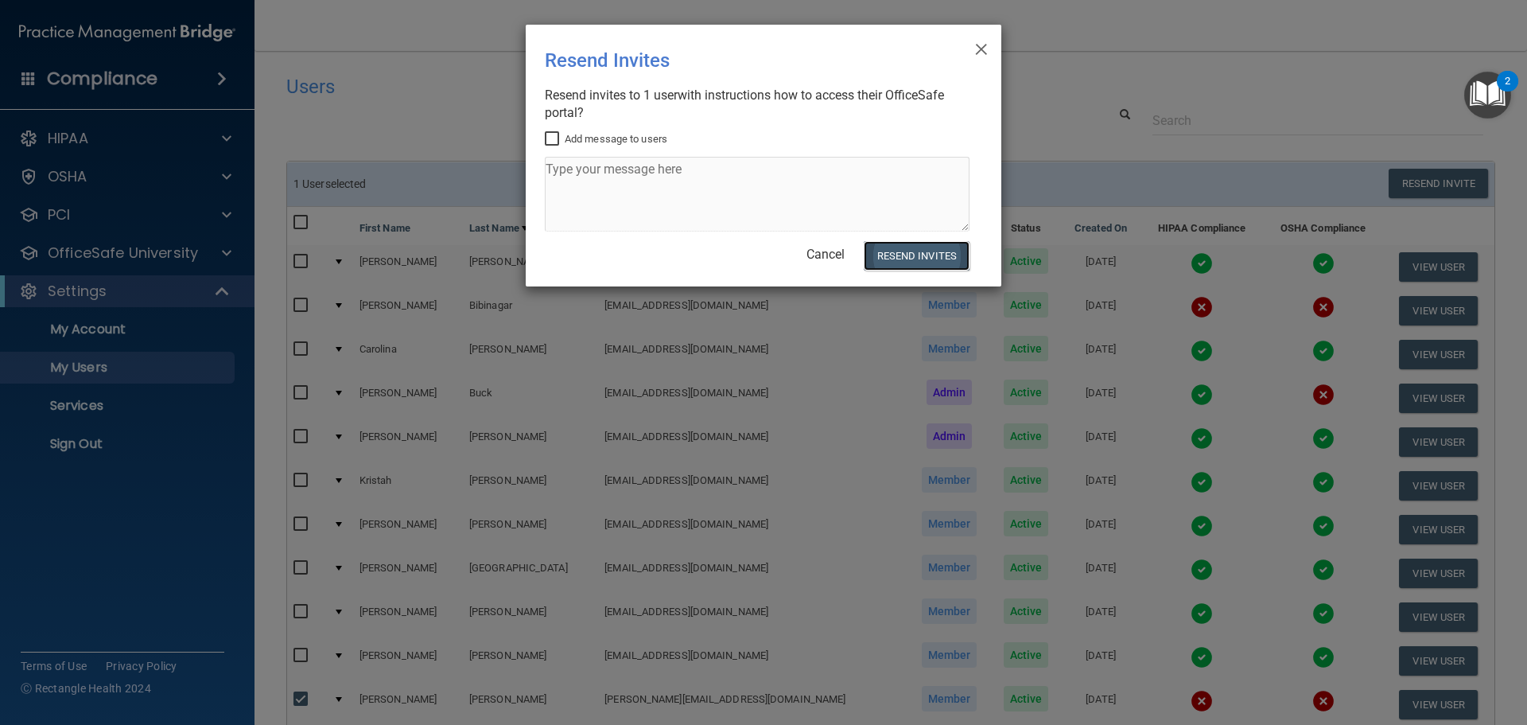
click at [912, 255] on button "Resend Invites" at bounding box center [917, 255] width 106 height 29
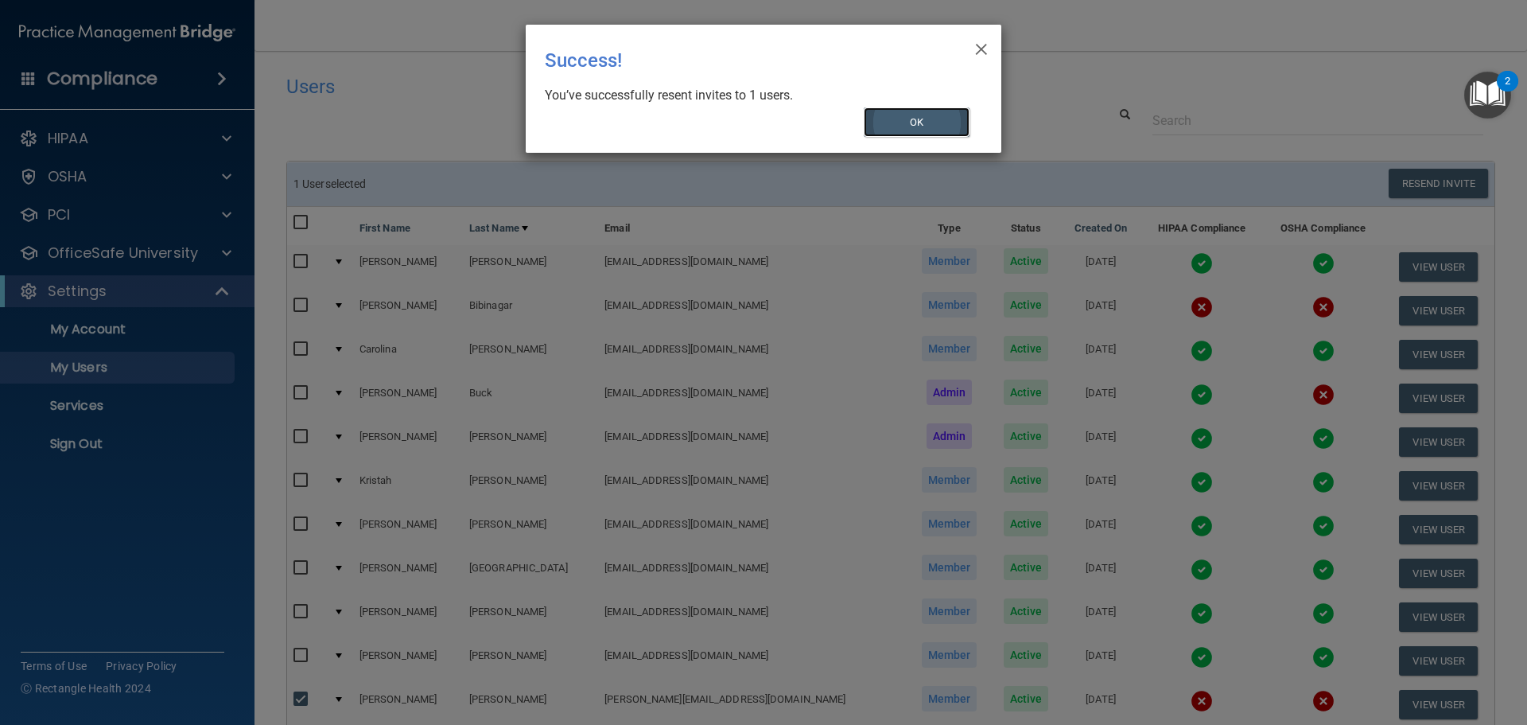
click at [927, 126] on button "OK" at bounding box center [917, 121] width 107 height 29
